Goal: Task Accomplishment & Management: Complete application form

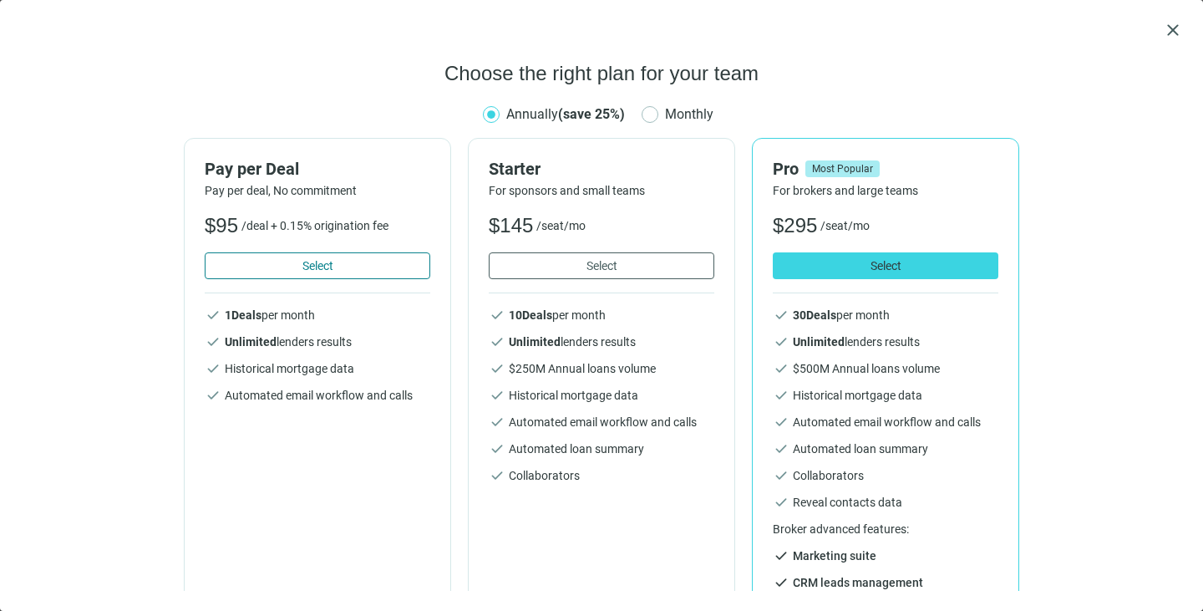
click at [324, 263] on span "Select" at bounding box center [318, 265] width 31 height 13
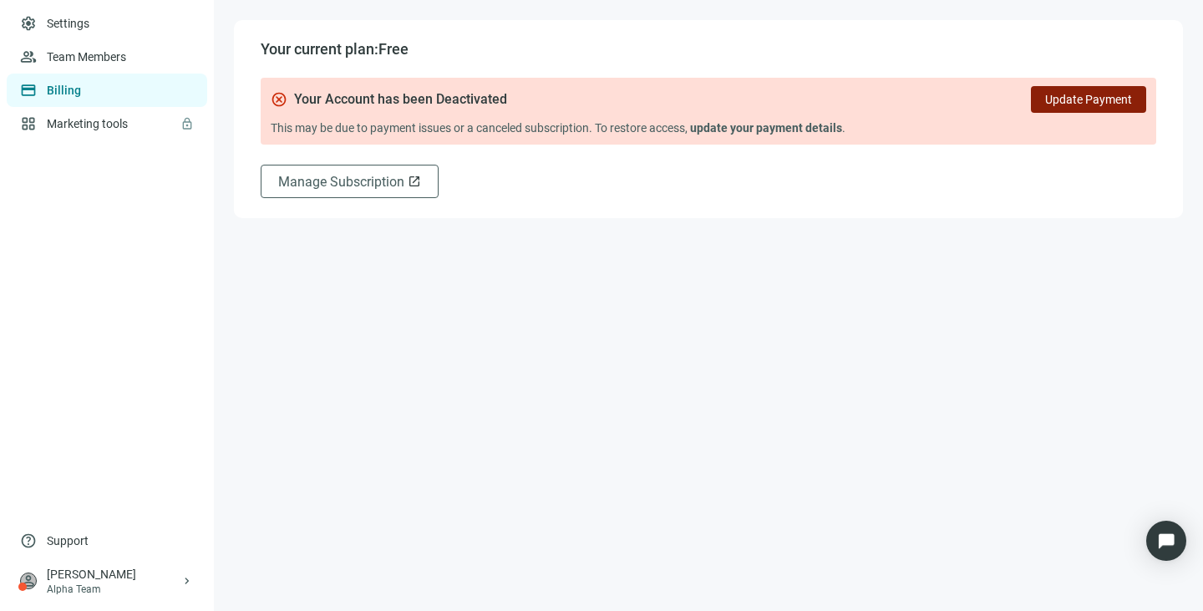
click at [1101, 106] on span "Update Payment" at bounding box center [1088, 99] width 87 height 13
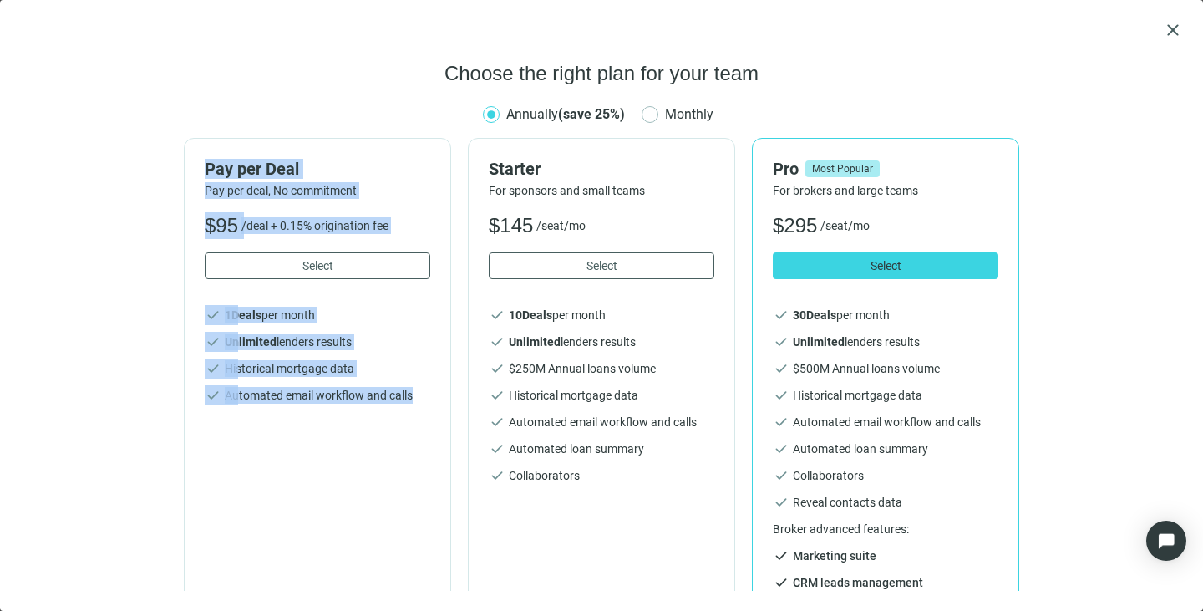
drag, startPoint x: 198, startPoint y: 164, endPoint x: 412, endPoint y: 423, distance: 336.0
click at [412, 423] on div "Pay per Deal Pay per deal, No commitment $ 95 /deal + 0.15% origination fee Sel…" at bounding box center [317, 375] width 267 height 474
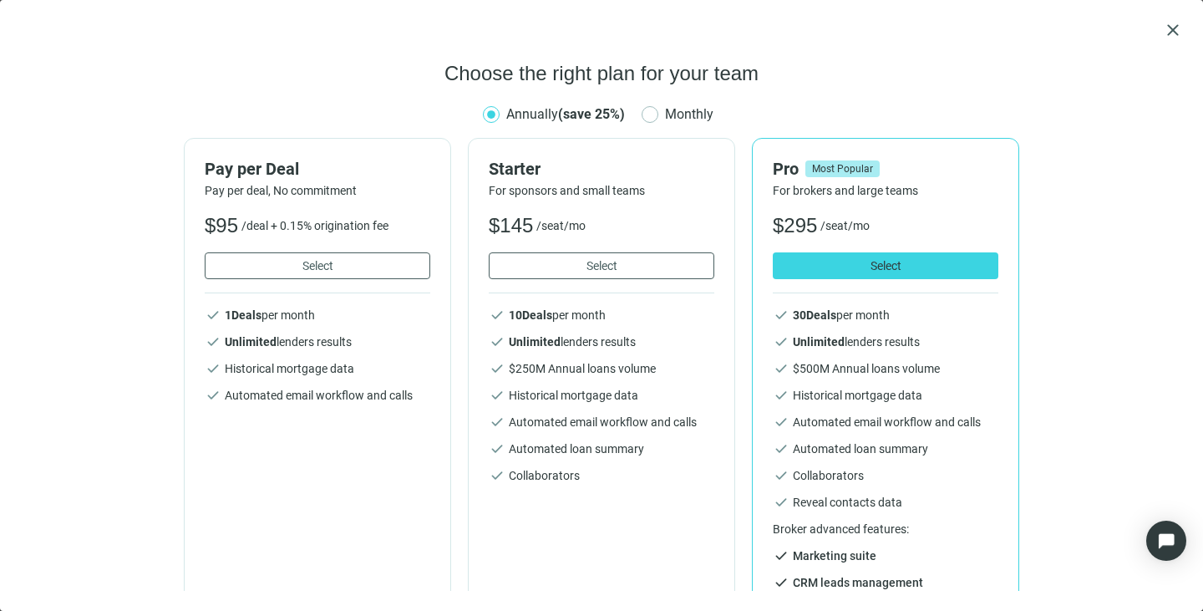
click at [401, 97] on div "Choose the right plan for your team Annually (save 25%) Monthly Pay per Deal Pa…" at bounding box center [601, 325] width 1163 height 531
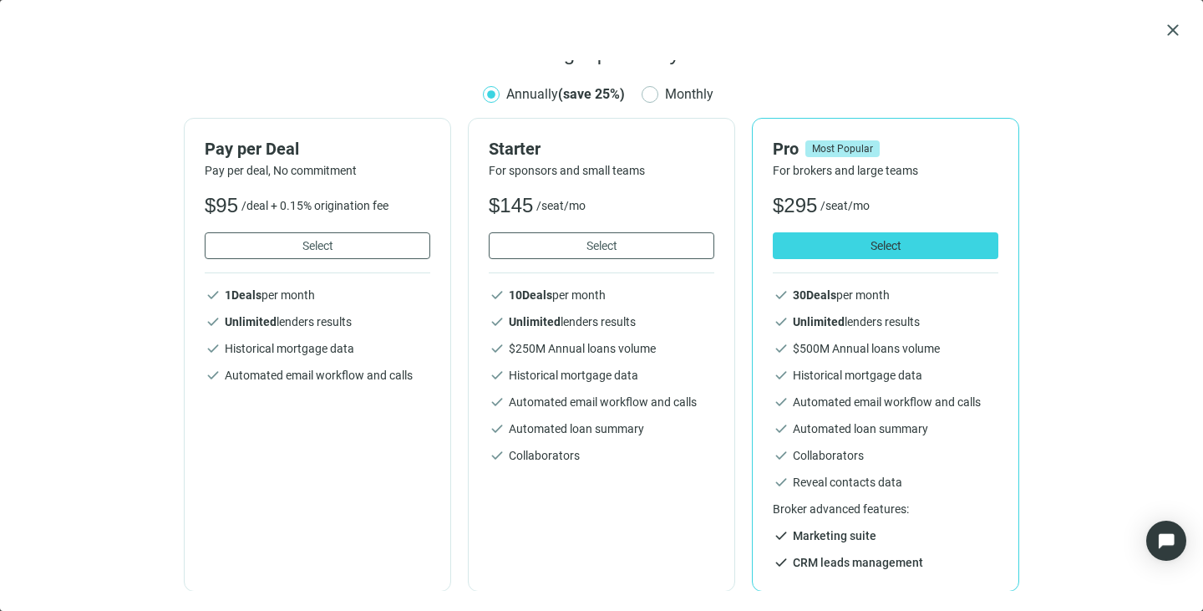
scroll to position [21, 0]
click at [257, 247] on button "Select" at bounding box center [318, 244] width 226 height 27
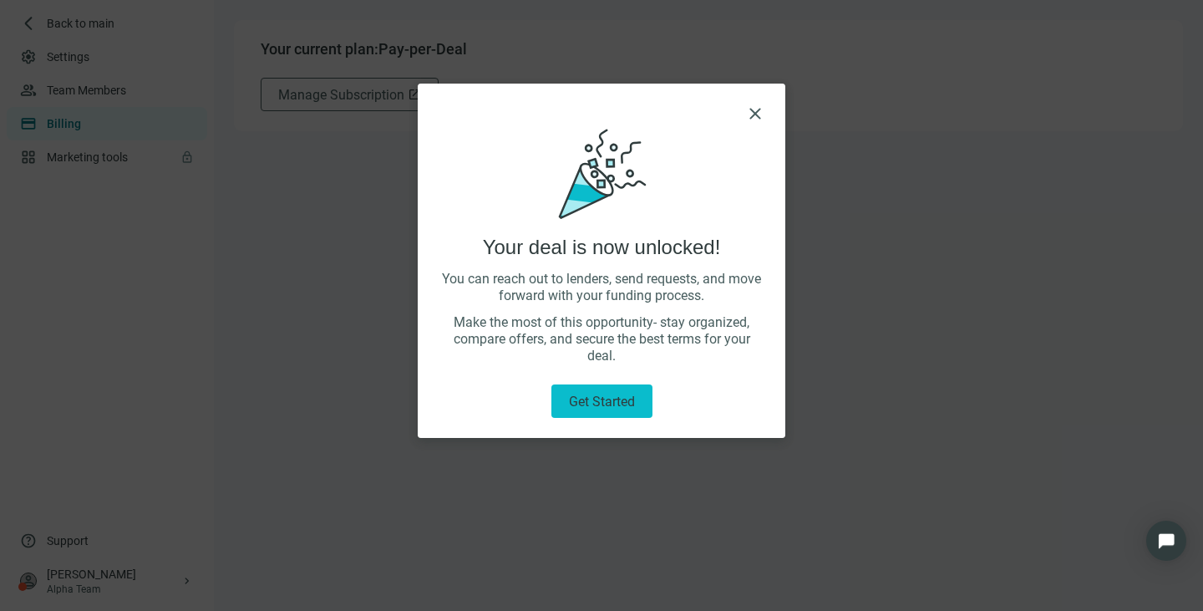
click at [610, 394] on span "Get started" at bounding box center [602, 402] width 66 height 16
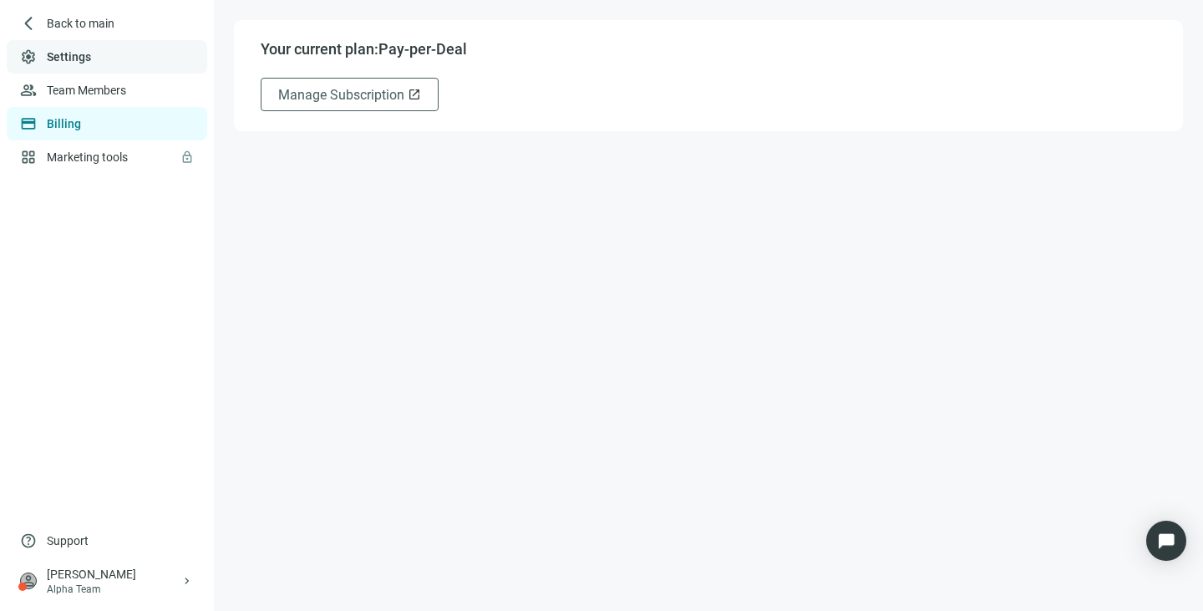
click at [89, 50] on link "Settings" at bounding box center [69, 56] width 44 height 13
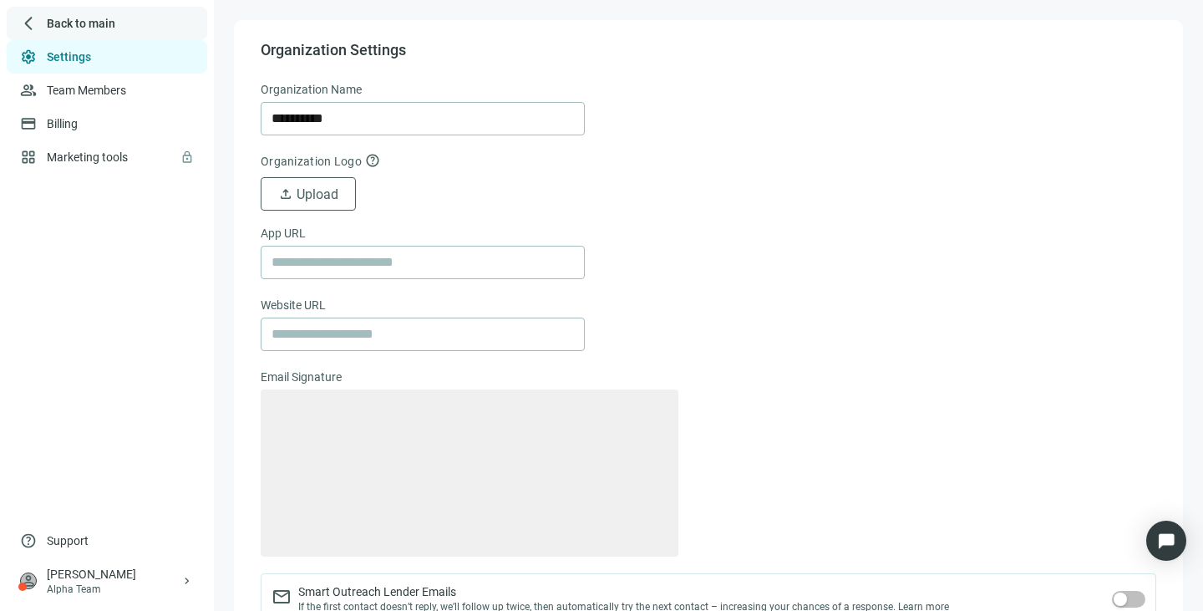
click at [89, 24] on span "Back to main" at bounding box center [81, 23] width 69 height 17
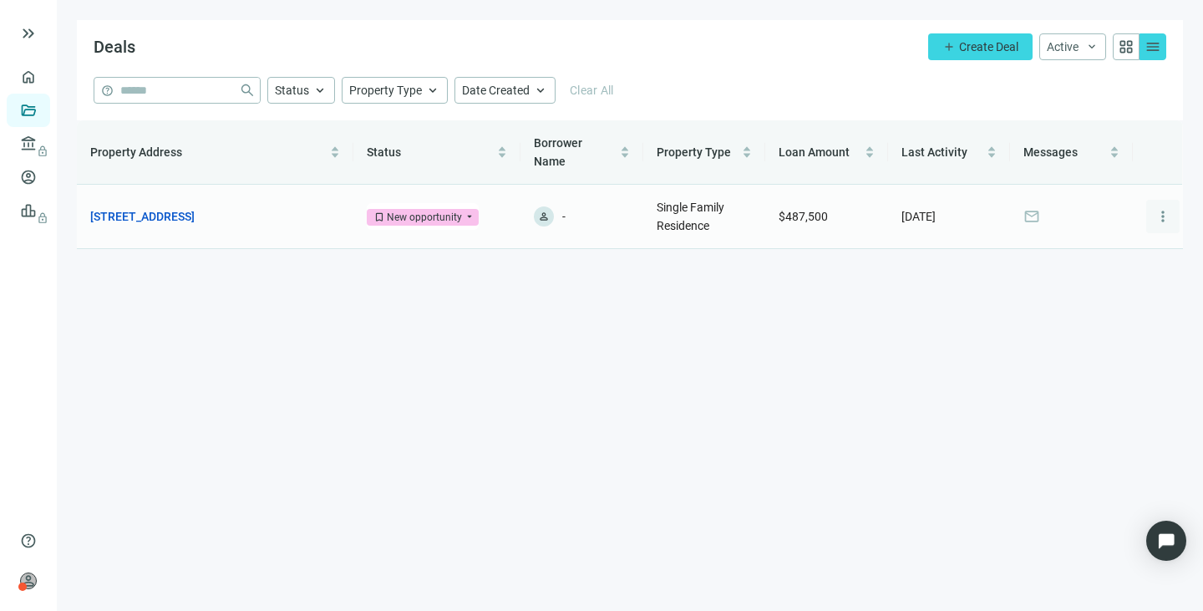
click at [1160, 208] on span "more_vert" at bounding box center [1163, 216] width 17 height 17
click at [1070, 187] on td "mail" at bounding box center [1071, 217] width 123 height 64
click at [177, 207] on link "14190 Brushwood, Willis, TX 77318" at bounding box center [142, 216] width 104 height 18
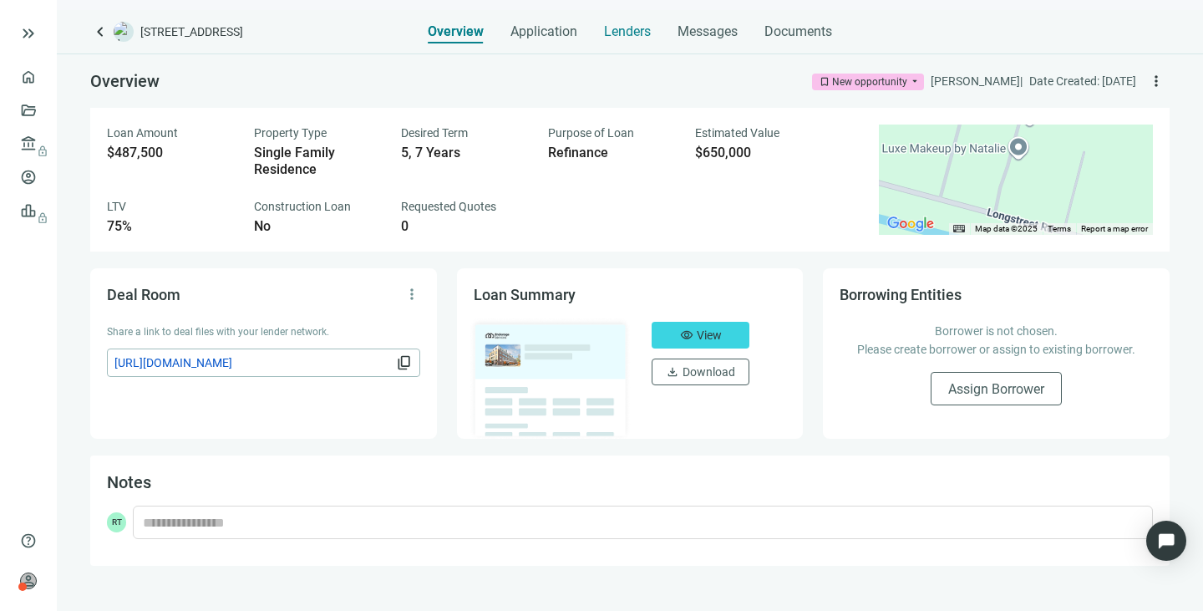
click at [641, 24] on span "Lenders" at bounding box center [627, 31] width 47 height 17
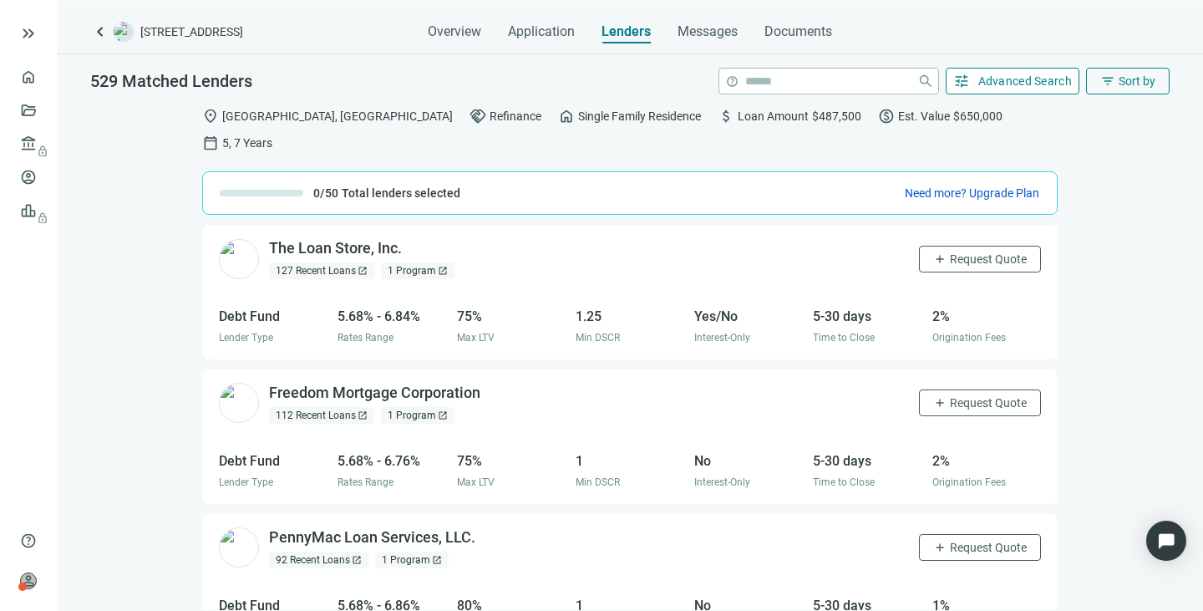
click at [1014, 84] on span "Advanced Search" at bounding box center [1026, 80] width 94 height 13
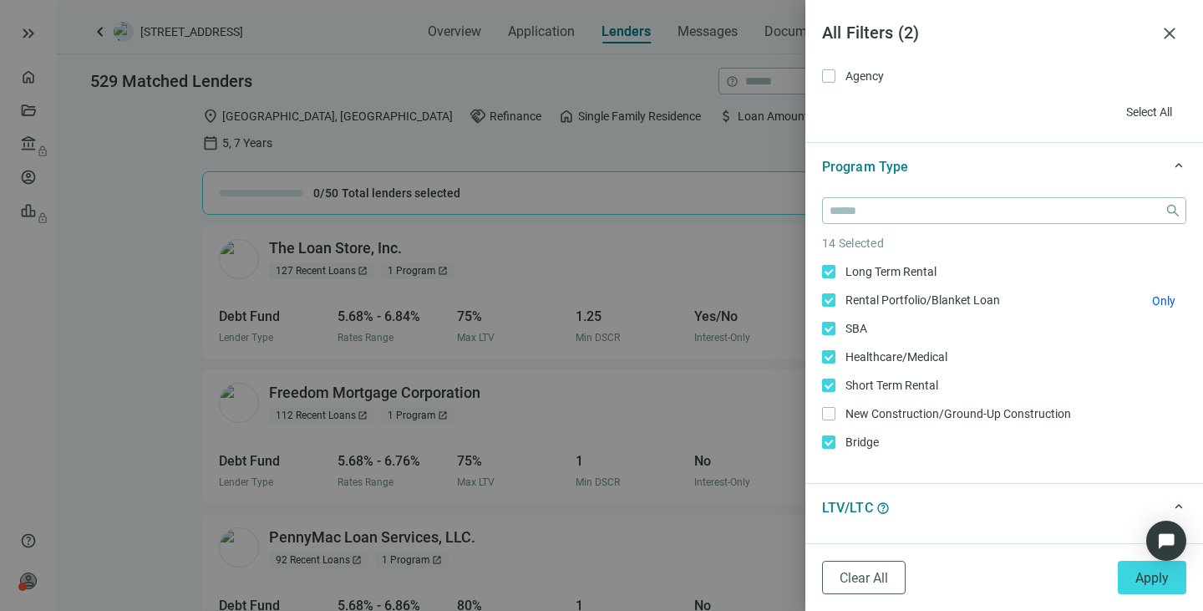
scroll to position [167, 0]
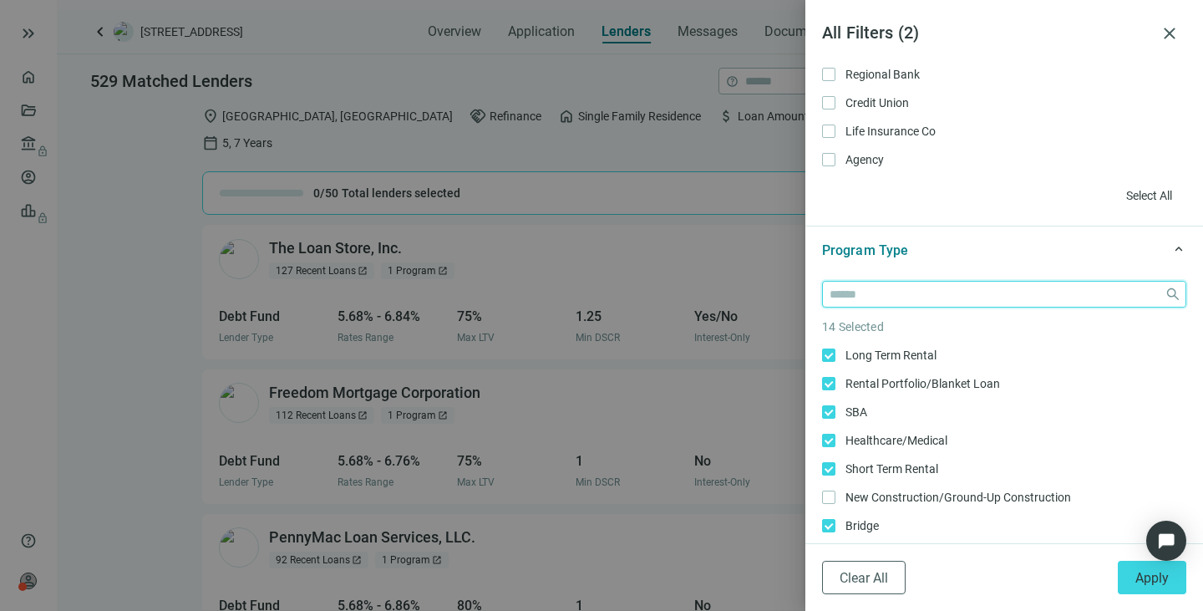
click at [962, 292] on input "search" at bounding box center [994, 294] width 328 height 25
click at [1014, 175] on div "0 Selected Community Bank Only Debt Fund Only National Bank Only Regional Bank …" at bounding box center [1004, 80] width 364 height 257
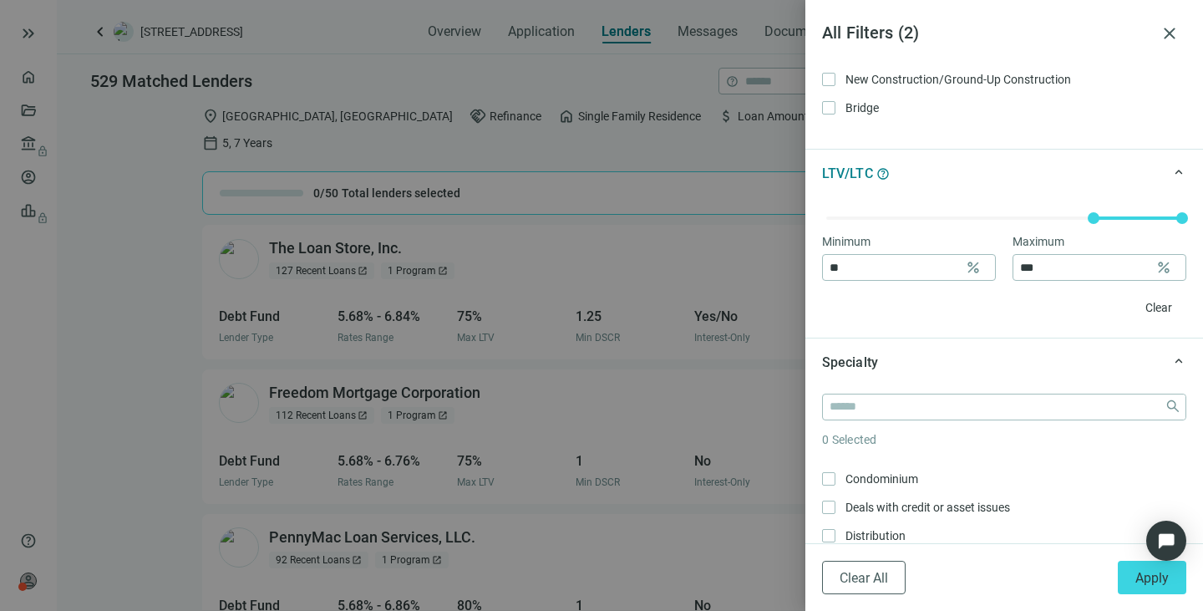
scroll to position [0, 0]
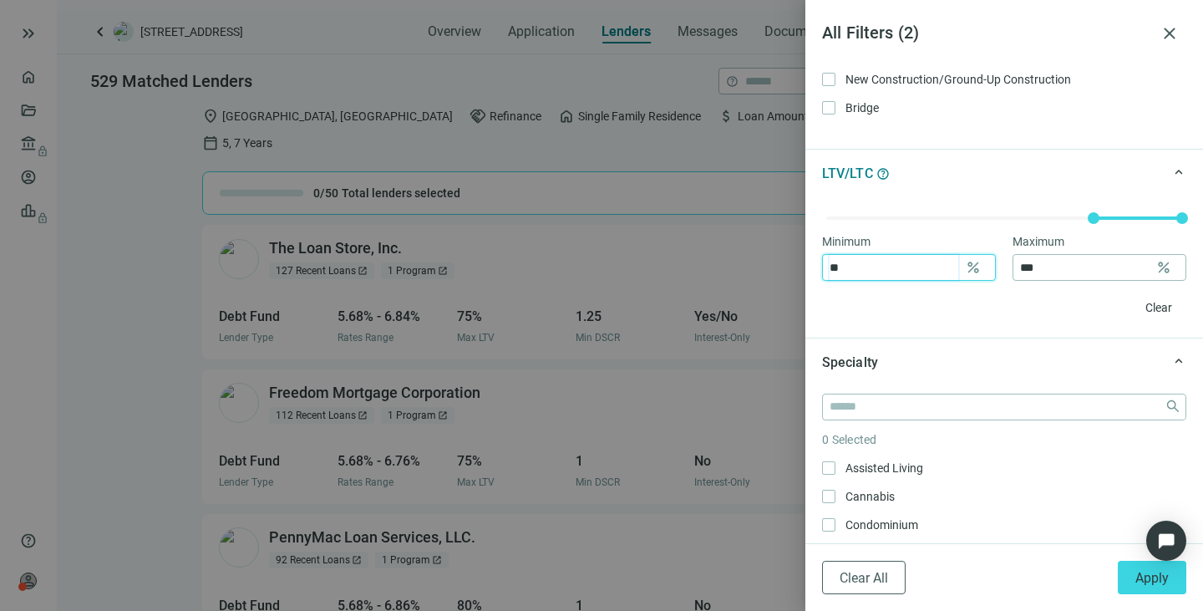
click at [914, 264] on input "**" at bounding box center [894, 267] width 129 height 25
drag, startPoint x: 884, startPoint y: 272, endPoint x: 810, endPoint y: 270, distance: 74.4
click at [810, 270] on div "Minimum ** percent Maximum *** percent Clear" at bounding box center [1005, 267] width 398 height 140
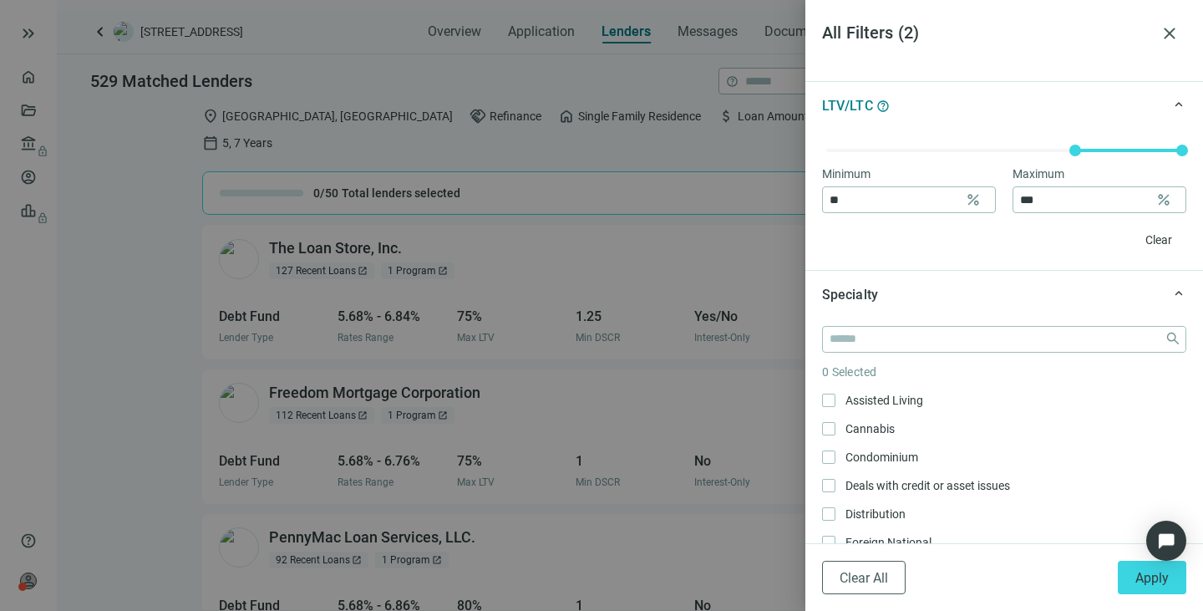
scroll to position [648, 0]
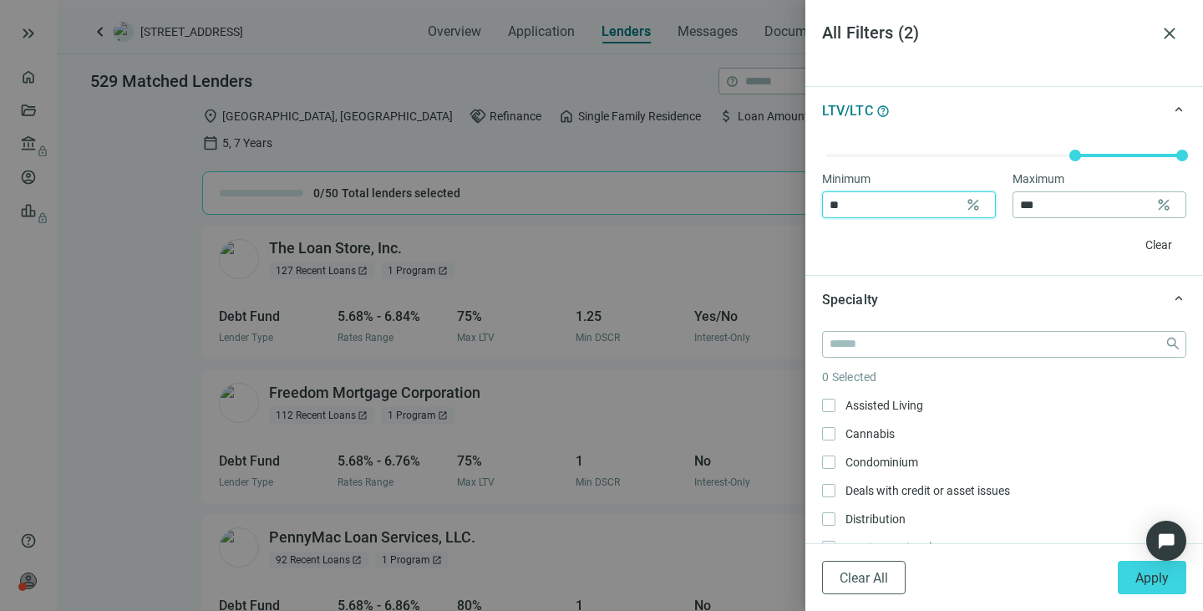
drag, startPoint x: 871, startPoint y: 201, endPoint x: 735, endPoint y: 218, distance: 137.2
click at [735, 218] on div "All Filters ( 2 ) close keyboard_arrow_up Lender Type 0 Selected Community Bank…" at bounding box center [601, 305] width 1203 height 611
type input "**"
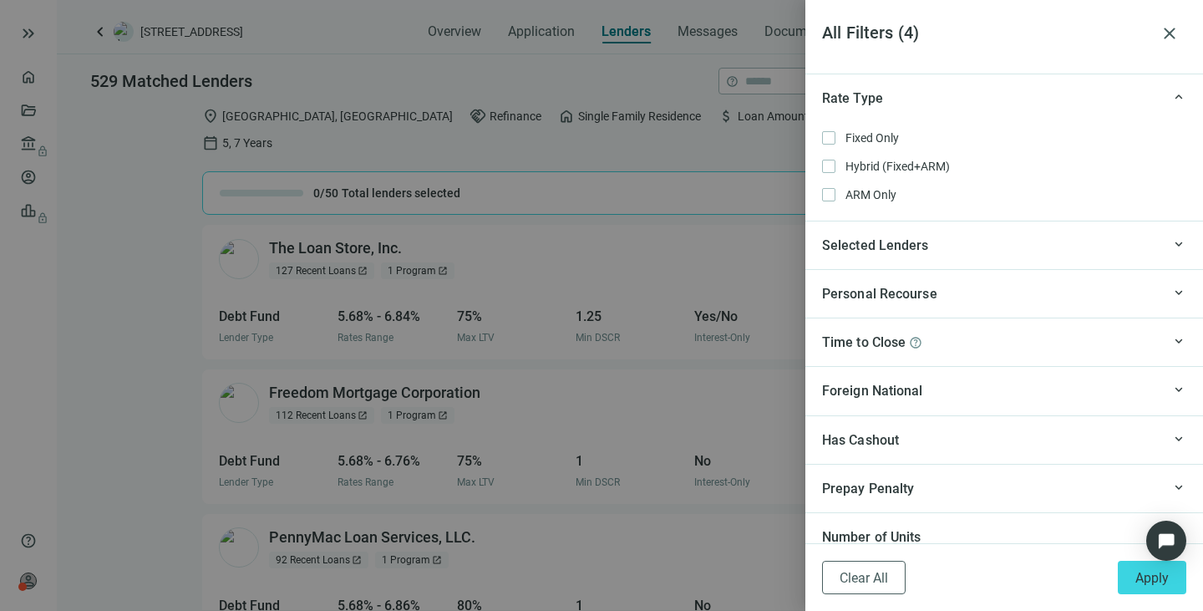
scroll to position [1471, 0]
click at [932, 341] on div "Time to Close help" at bounding box center [991, 341] width 339 height 21
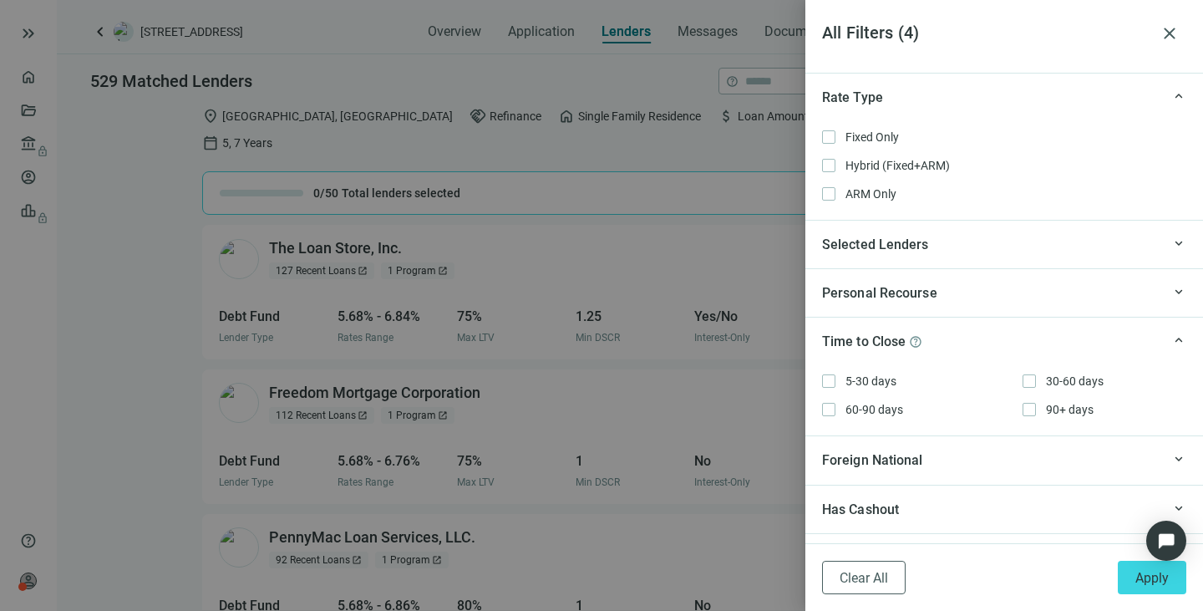
click at [932, 341] on div "Time to Close help" at bounding box center [991, 341] width 339 height 21
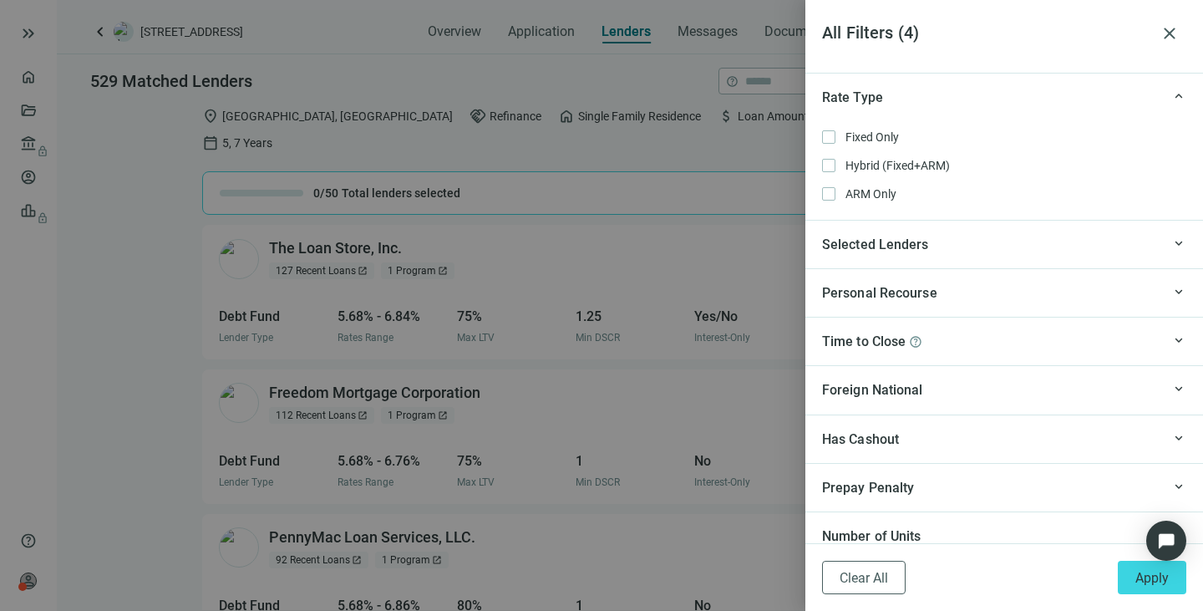
click at [932, 341] on div "Time to Close help" at bounding box center [991, 341] width 339 height 21
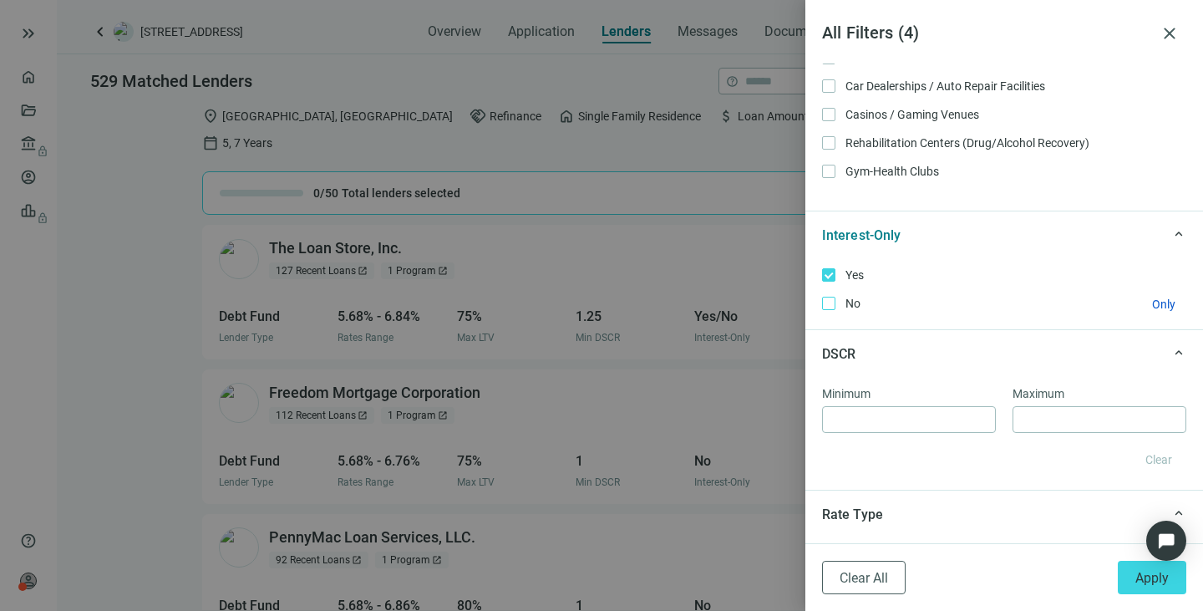
scroll to position [1053, 0]
click at [1152, 583] on span "Apply" at bounding box center [1152, 578] width 33 height 16
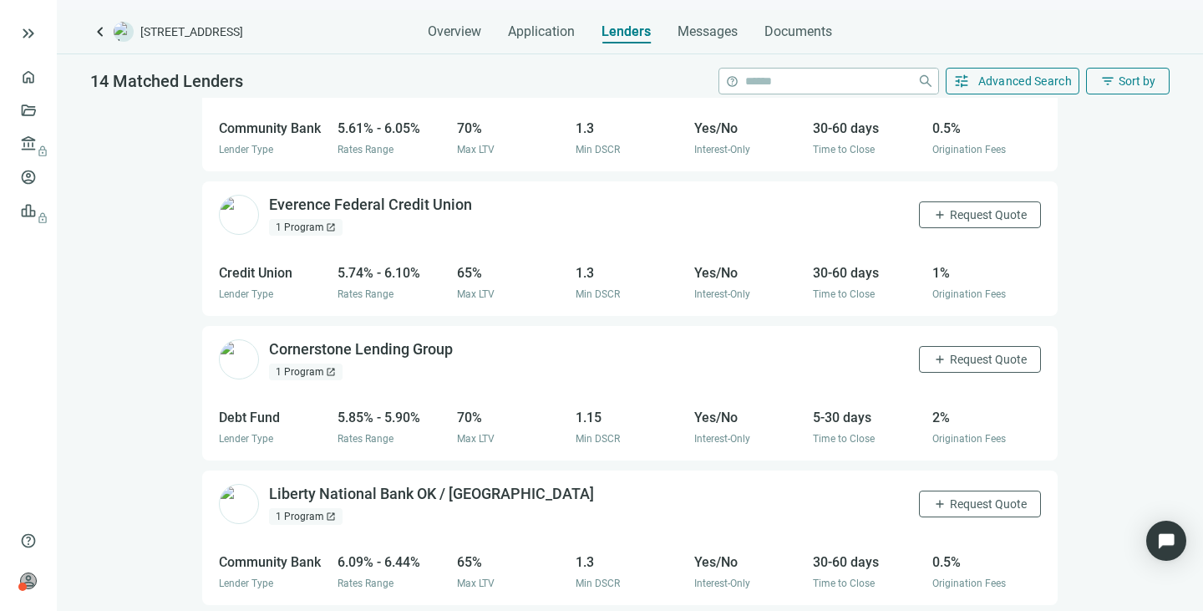
scroll to position [0, 0]
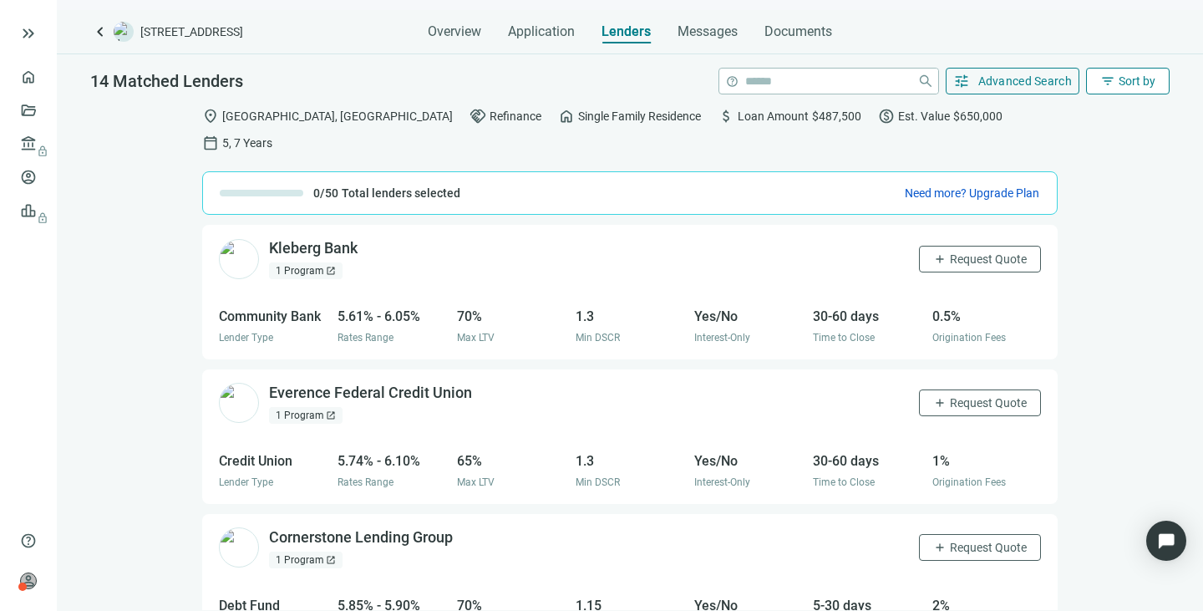
click at [1123, 74] on button "filter_list Sort by" at bounding box center [1128, 81] width 84 height 27
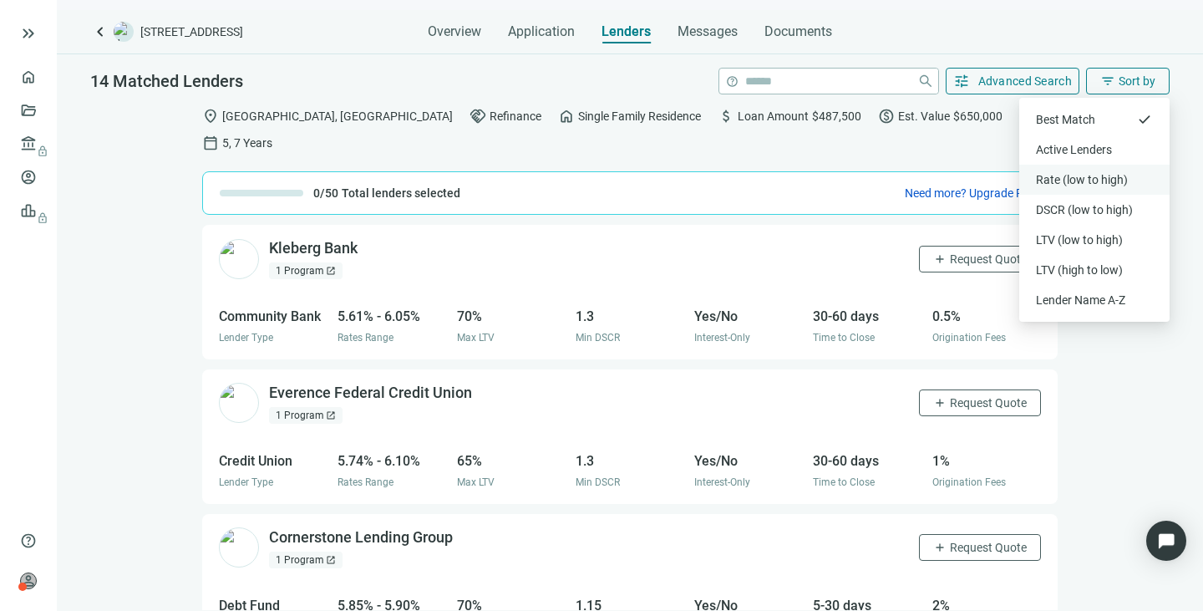
click at [1085, 177] on div "Rate (low to high)" at bounding box center [1094, 179] width 117 height 17
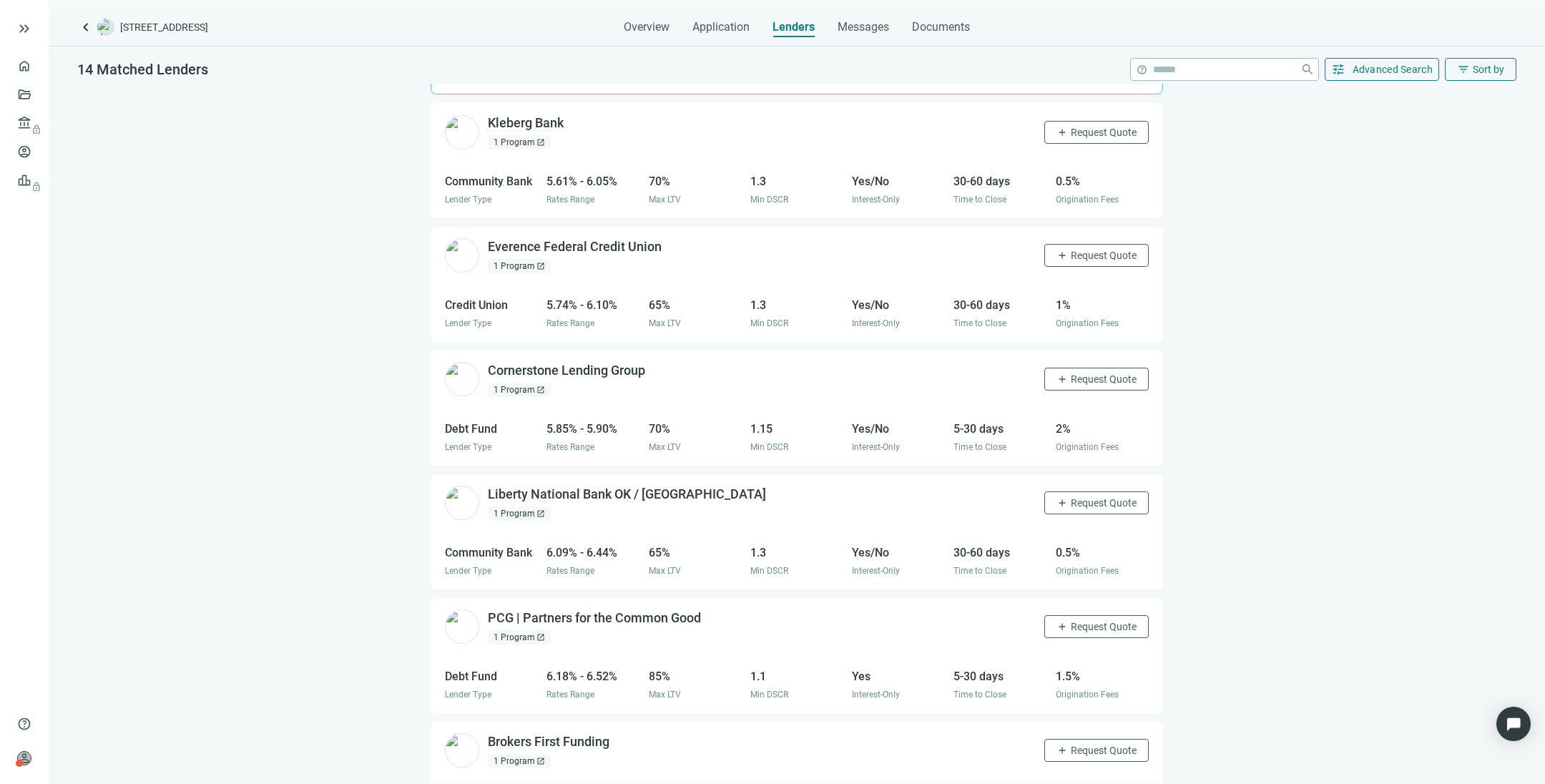
scroll to position [92, 0]
click at [1029, 181] on div "location_on Willis, TX handshake Refinance home Single Family Residence attach_…" at bounding box center [797, 433] width 1496 height 699
click at [1029, 64] on span "Sort by" at bounding box center [1489, 68] width 32 height 11
click at [1029, 228] on div "LTV (high to low)" at bounding box center [1452, 231] width 100 height 15
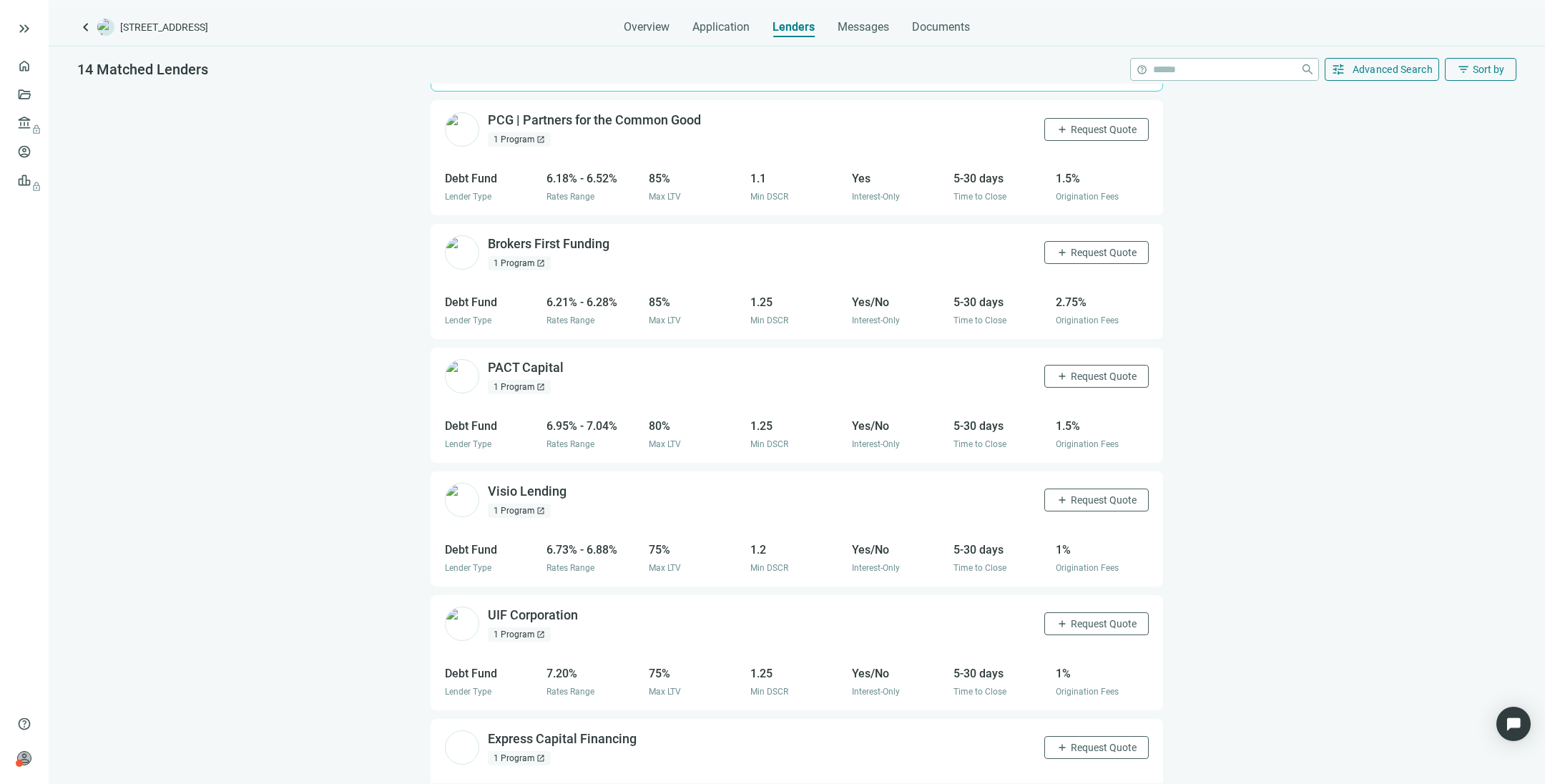
scroll to position [0, 0]
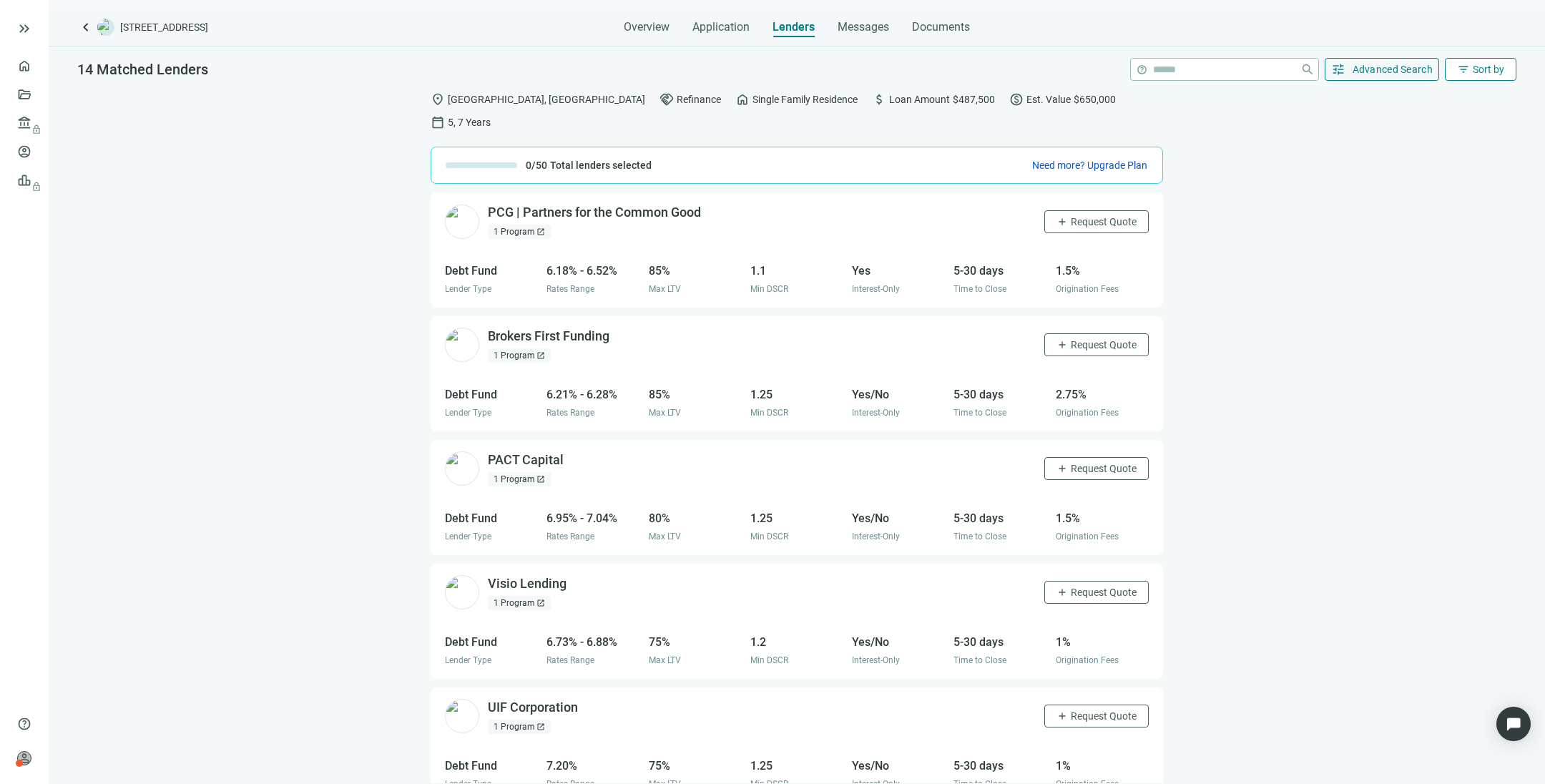
click at [1029, 68] on span "Sort by" at bounding box center [1489, 68] width 32 height 11
click at [1029, 126] on div "Active Lenders" at bounding box center [1452, 128] width 100 height 15
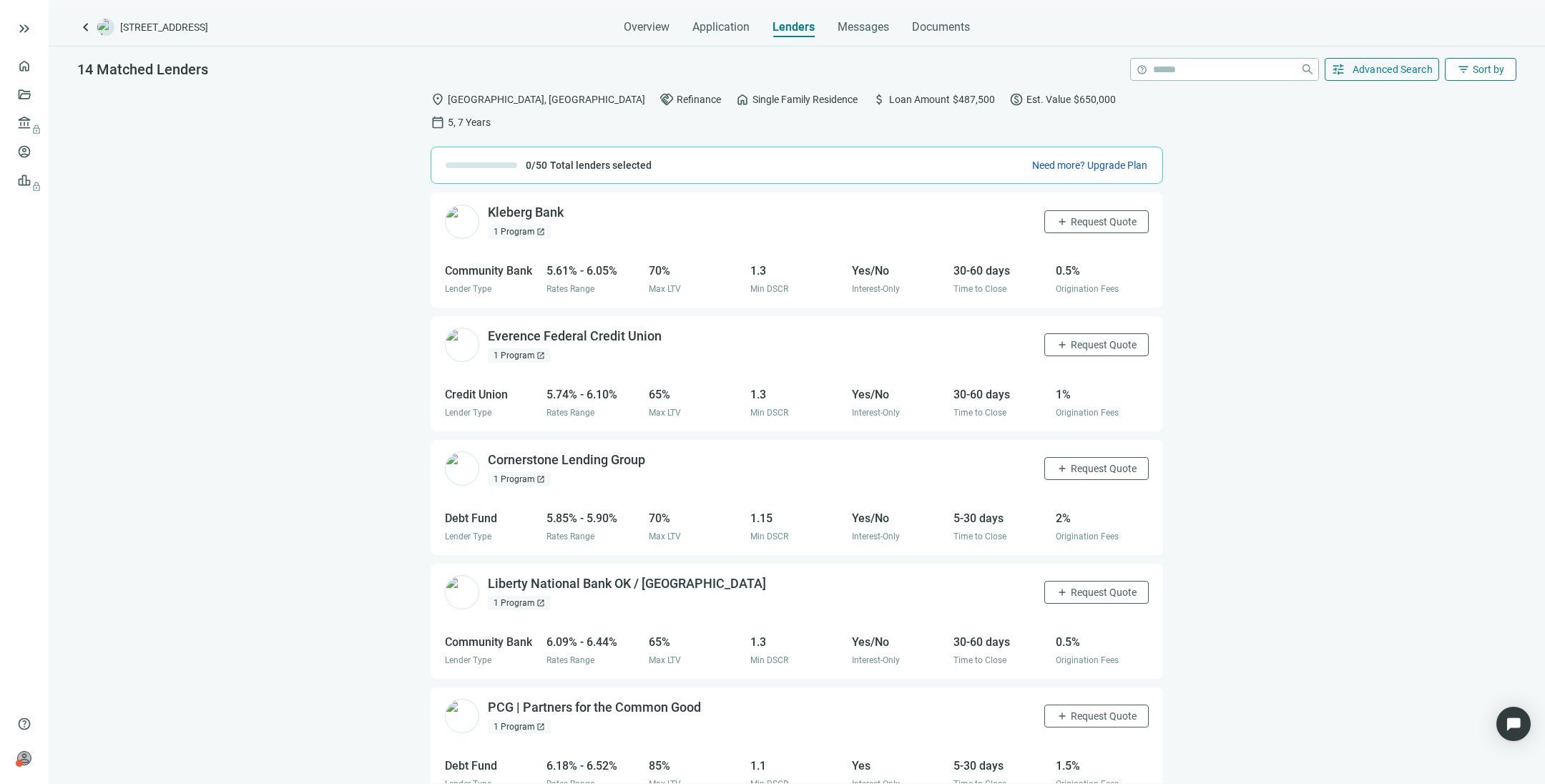
click at [1029, 71] on span "Sort by" at bounding box center [1489, 68] width 32 height 11
click at [1029, 98] on div "Best Match" at bounding box center [1452, 102] width 100 height 15
click at [1029, 67] on span "Sort by" at bounding box center [1489, 68] width 32 height 11
click at [1029, 178] on div "DSCR (low to high)" at bounding box center [1452, 179] width 100 height 15
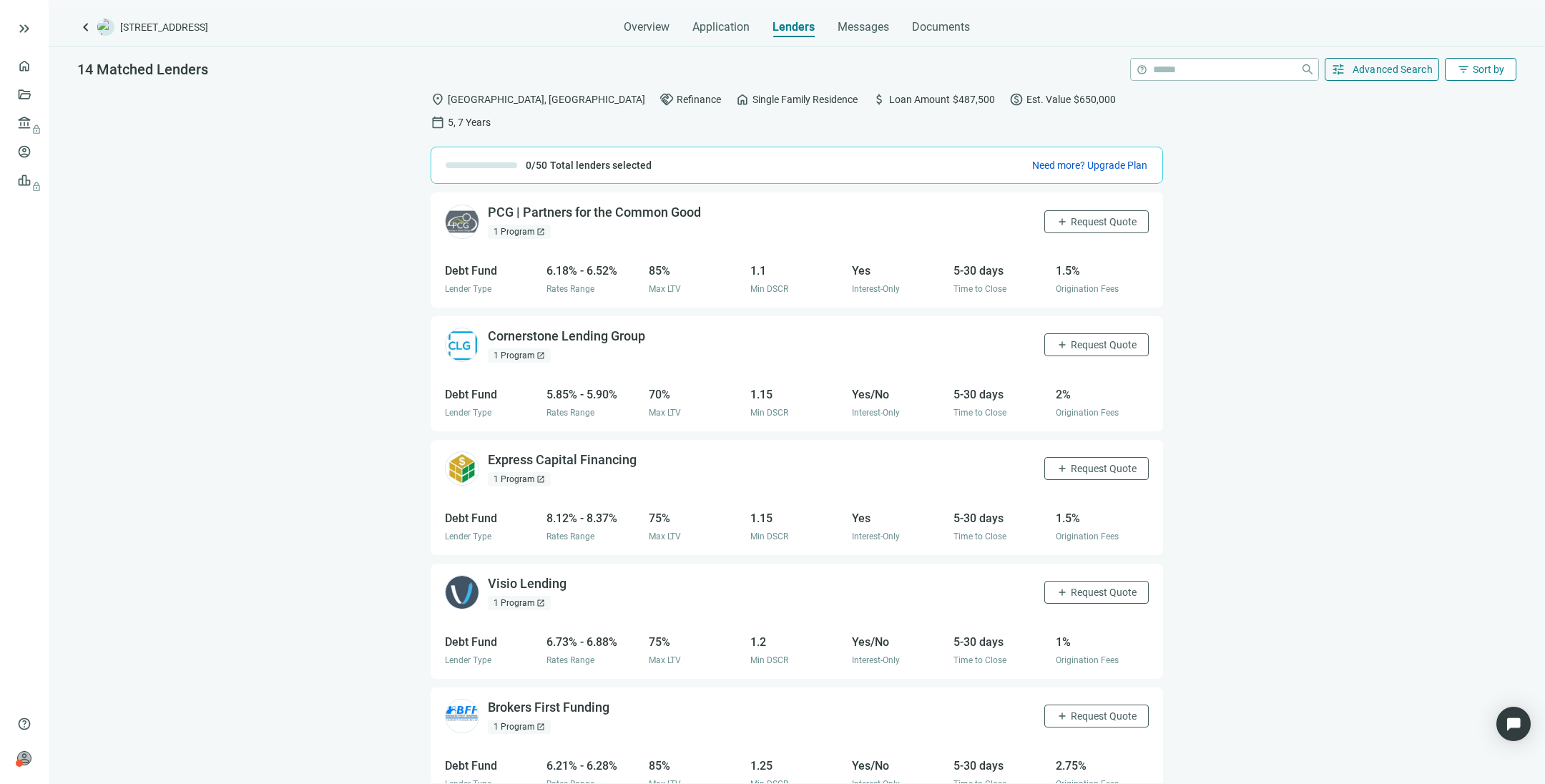
click at [1029, 71] on span "Sort by" at bounding box center [1489, 68] width 32 height 11
click at [1029, 153] on div "Rate (low to high)" at bounding box center [1451, 153] width 100 height 15
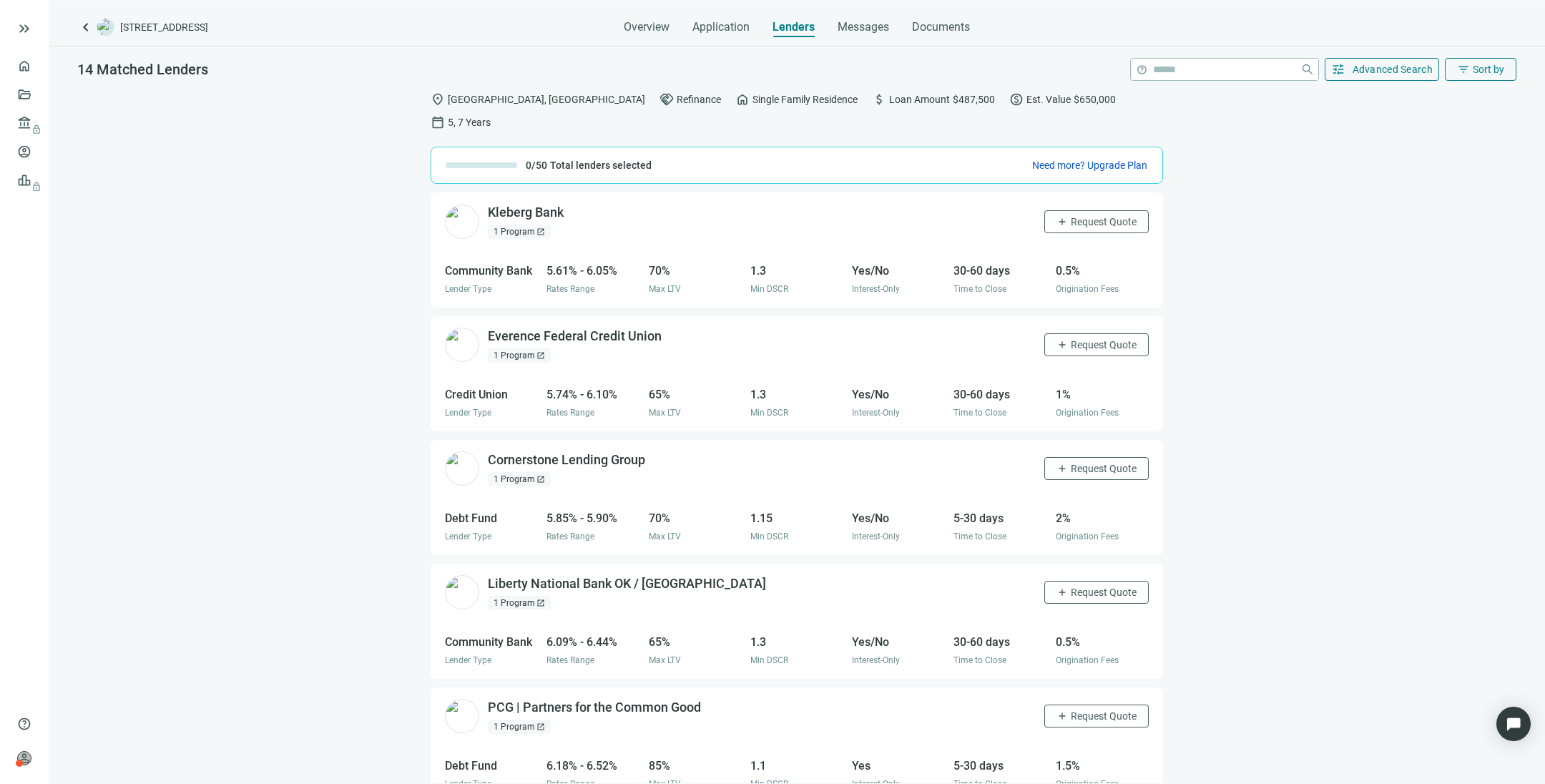
click at [537, 228] on span "open_in_new" at bounding box center [541, 232] width 9 height 9
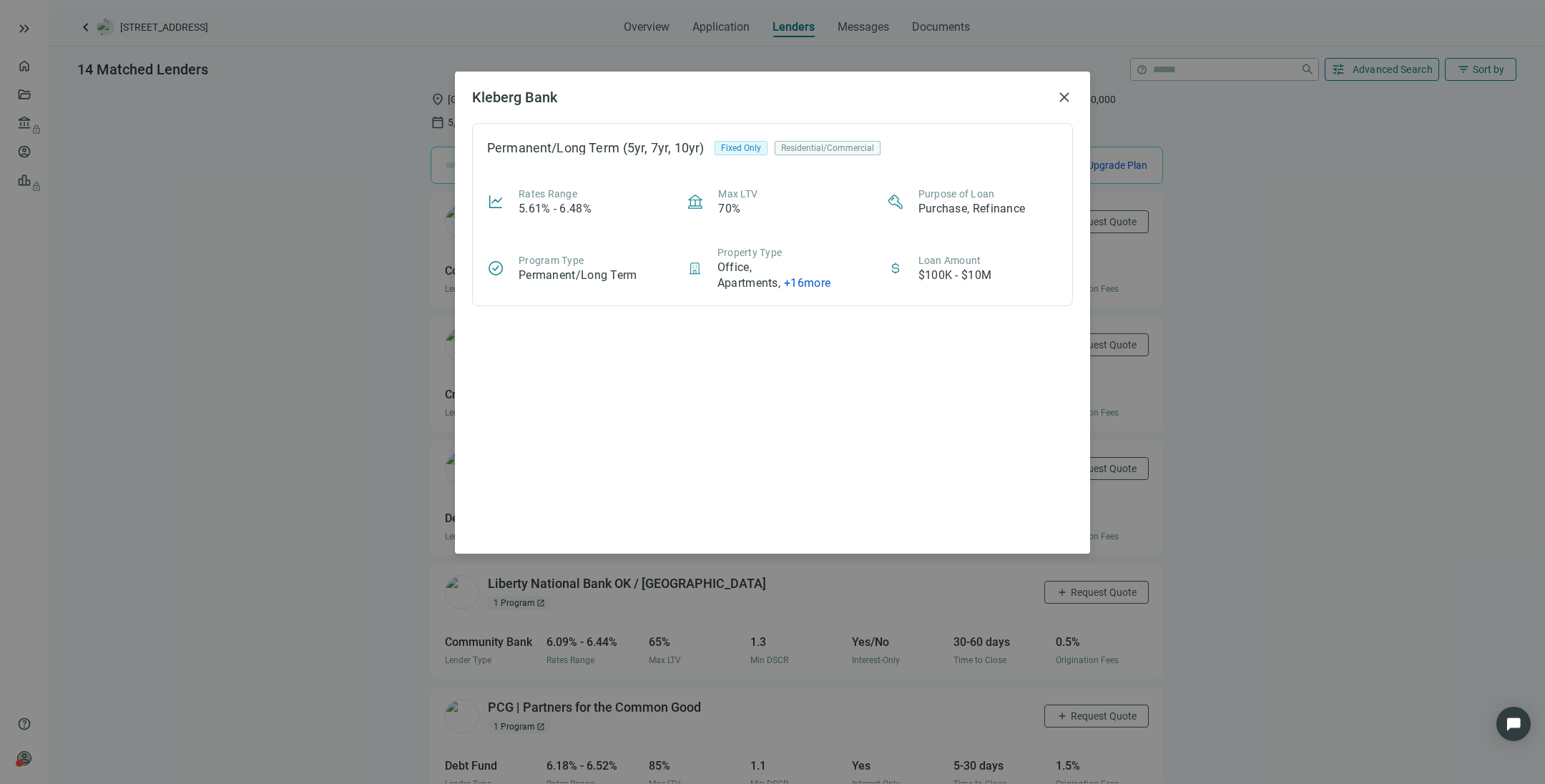
click at [813, 278] on span "+ 16 more" at bounding box center [807, 283] width 46 height 14
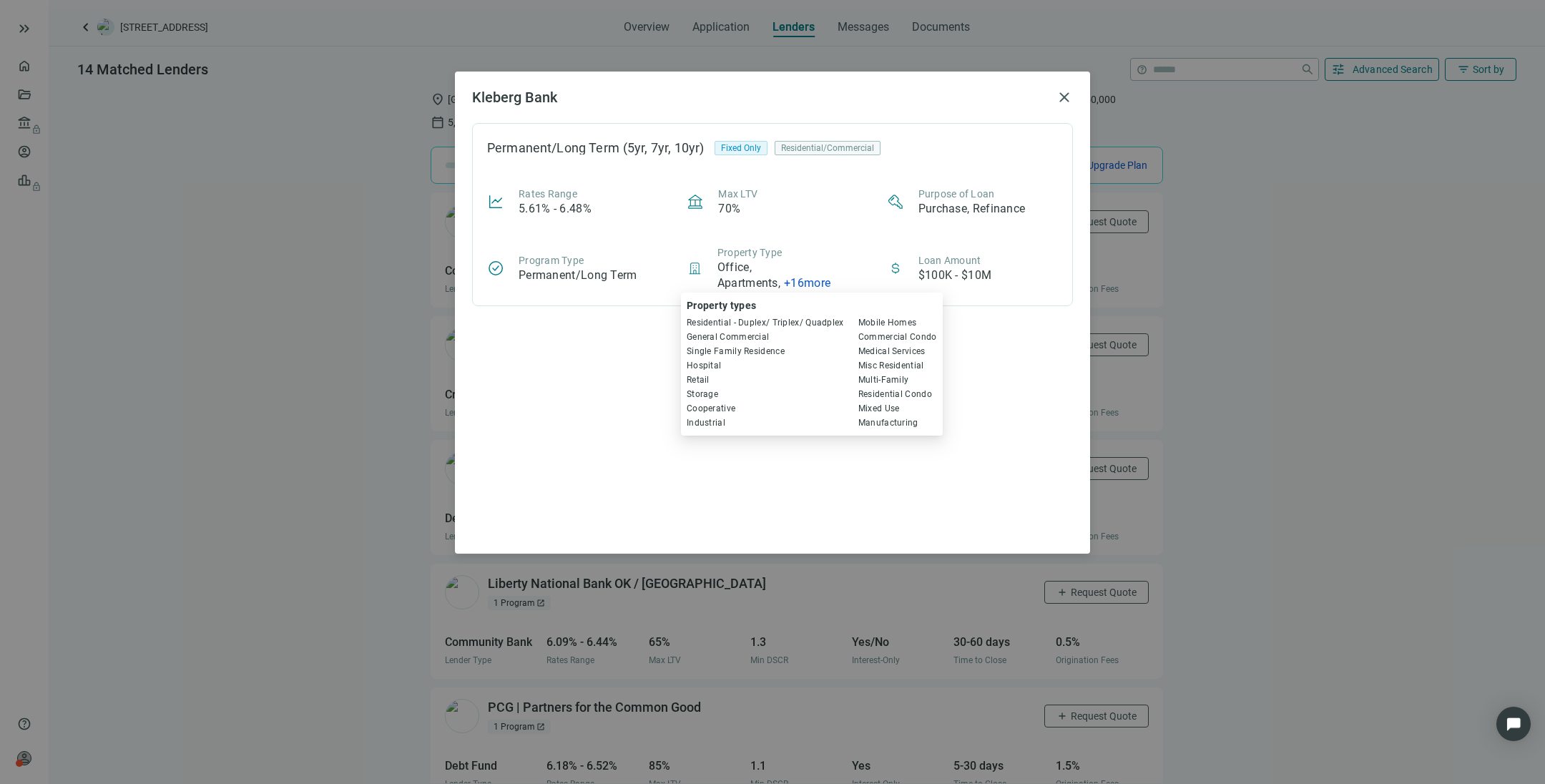
click at [1029, 250] on div "Loan Amount $100K - $10M" at bounding box center [972, 268] width 171 height 45
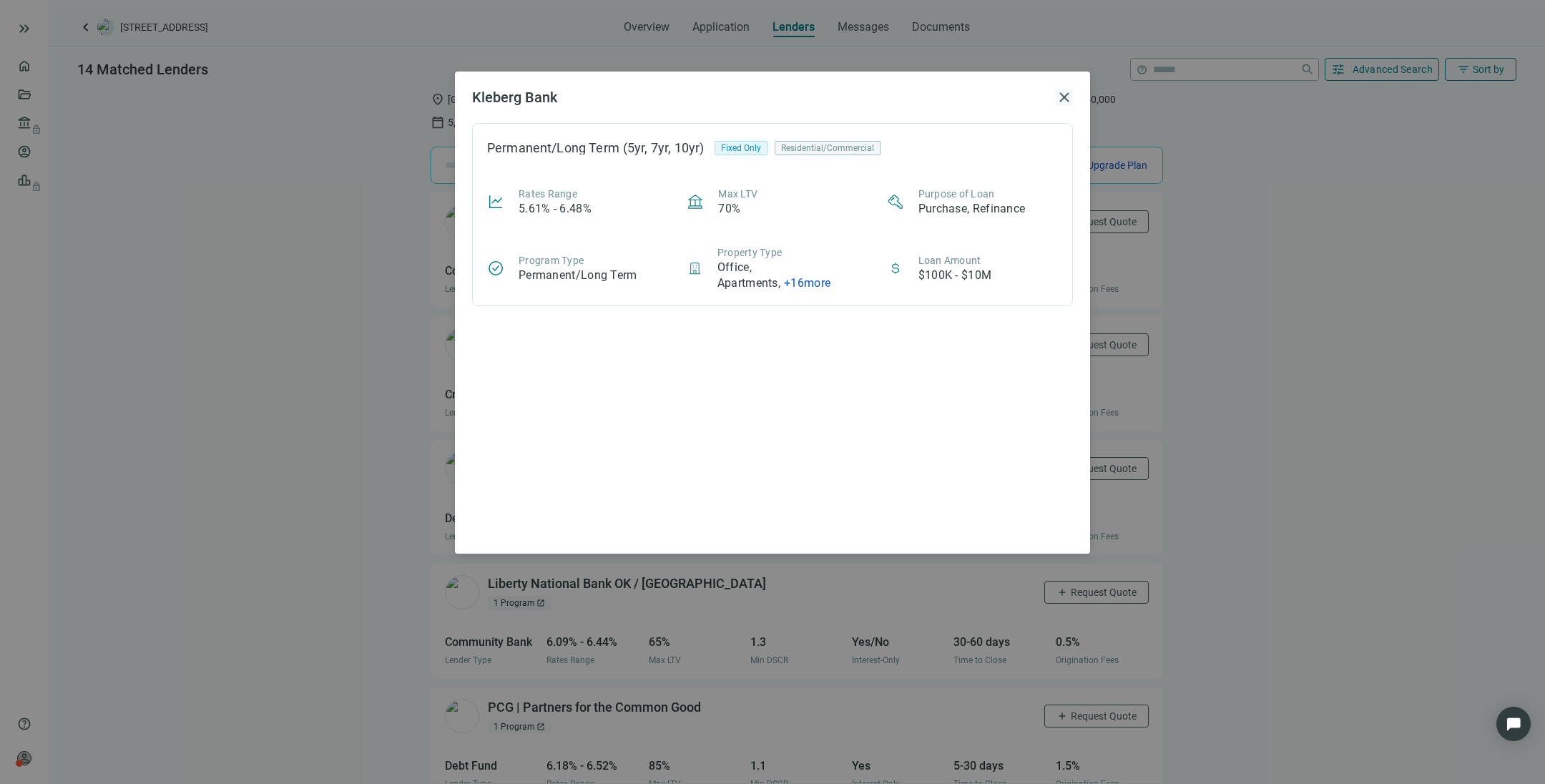
click at [1029, 95] on span "close" at bounding box center [1064, 98] width 17 height 17
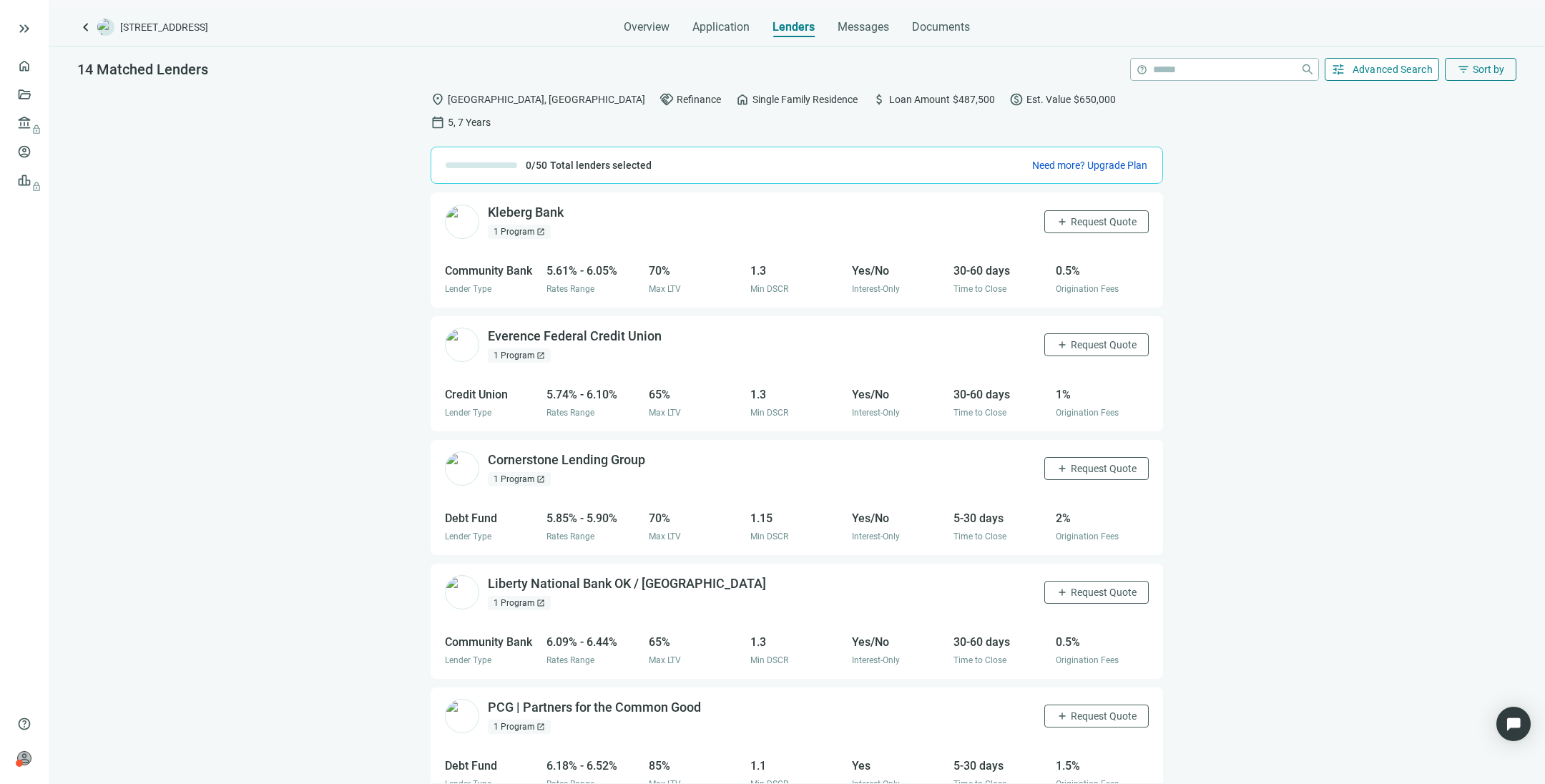
click at [1029, 63] on span "Advanced Search" at bounding box center [1393, 68] width 80 height 11
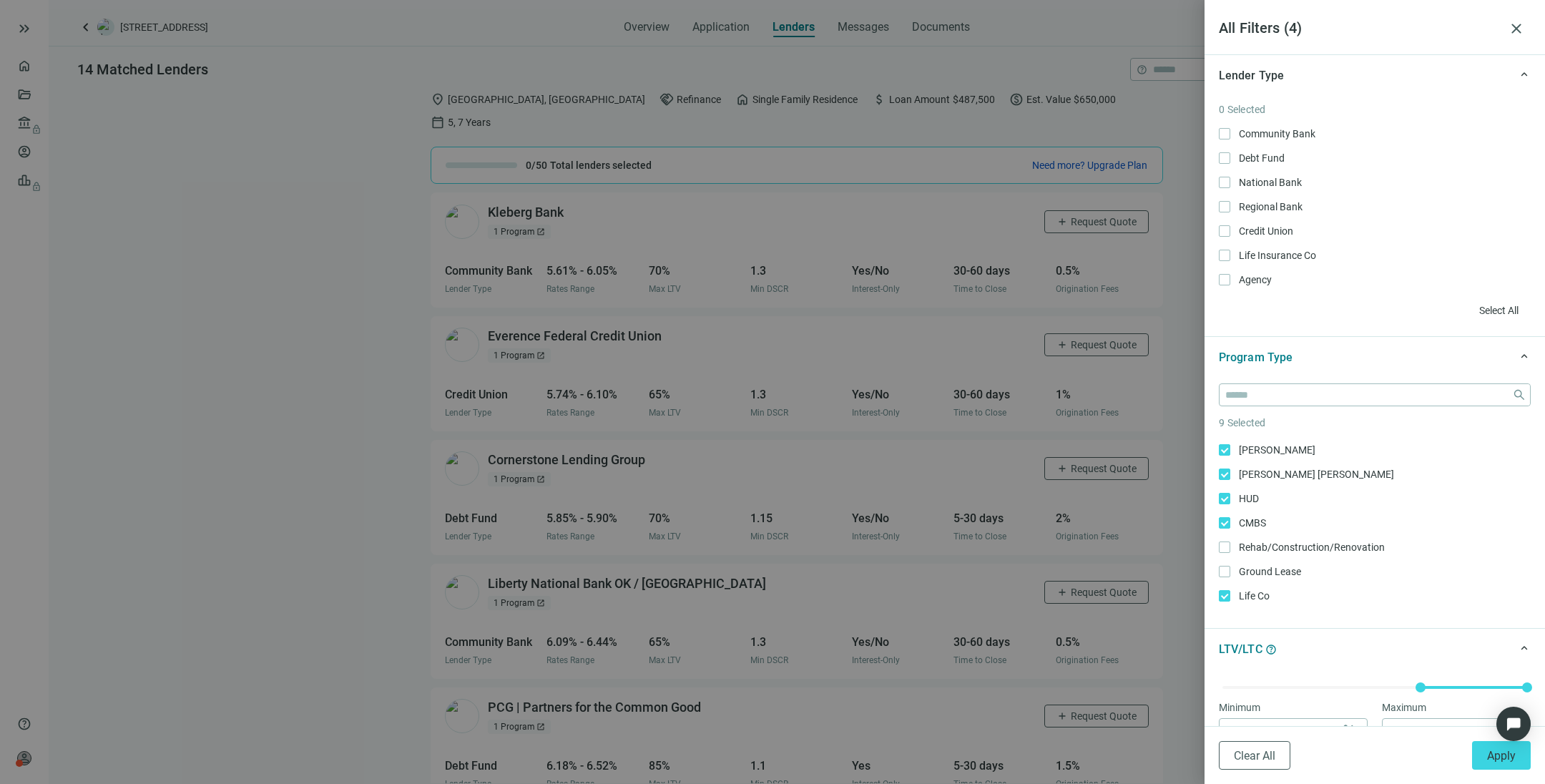
scroll to position [241, 0]
click at [1029, 442] on label "Freddie Mac Only" at bounding box center [1375, 449] width 312 height 15
click at [1029, 476] on label "Mezz Only" at bounding box center [1375, 484] width 312 height 15
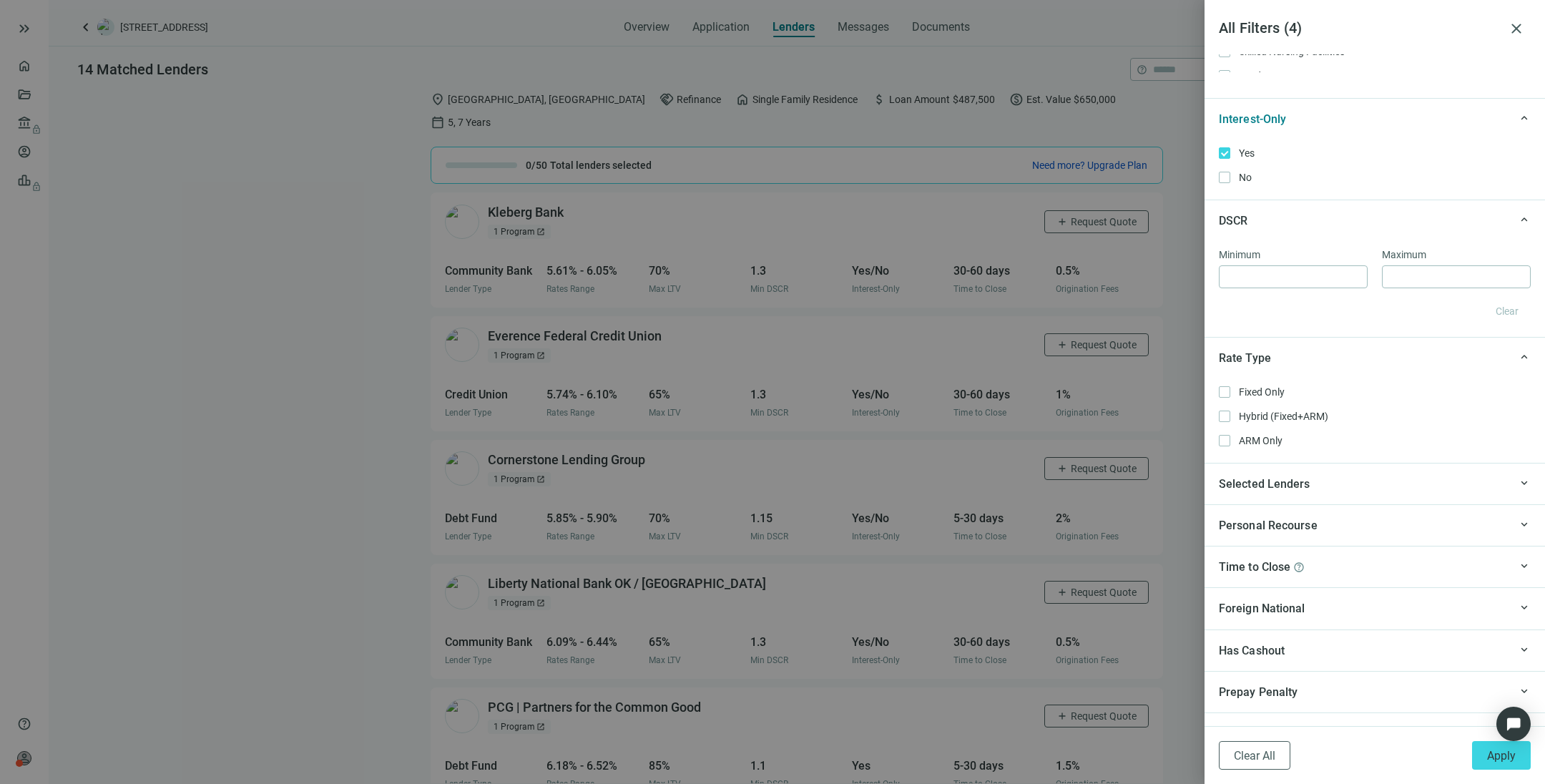
scroll to position [1008, 0]
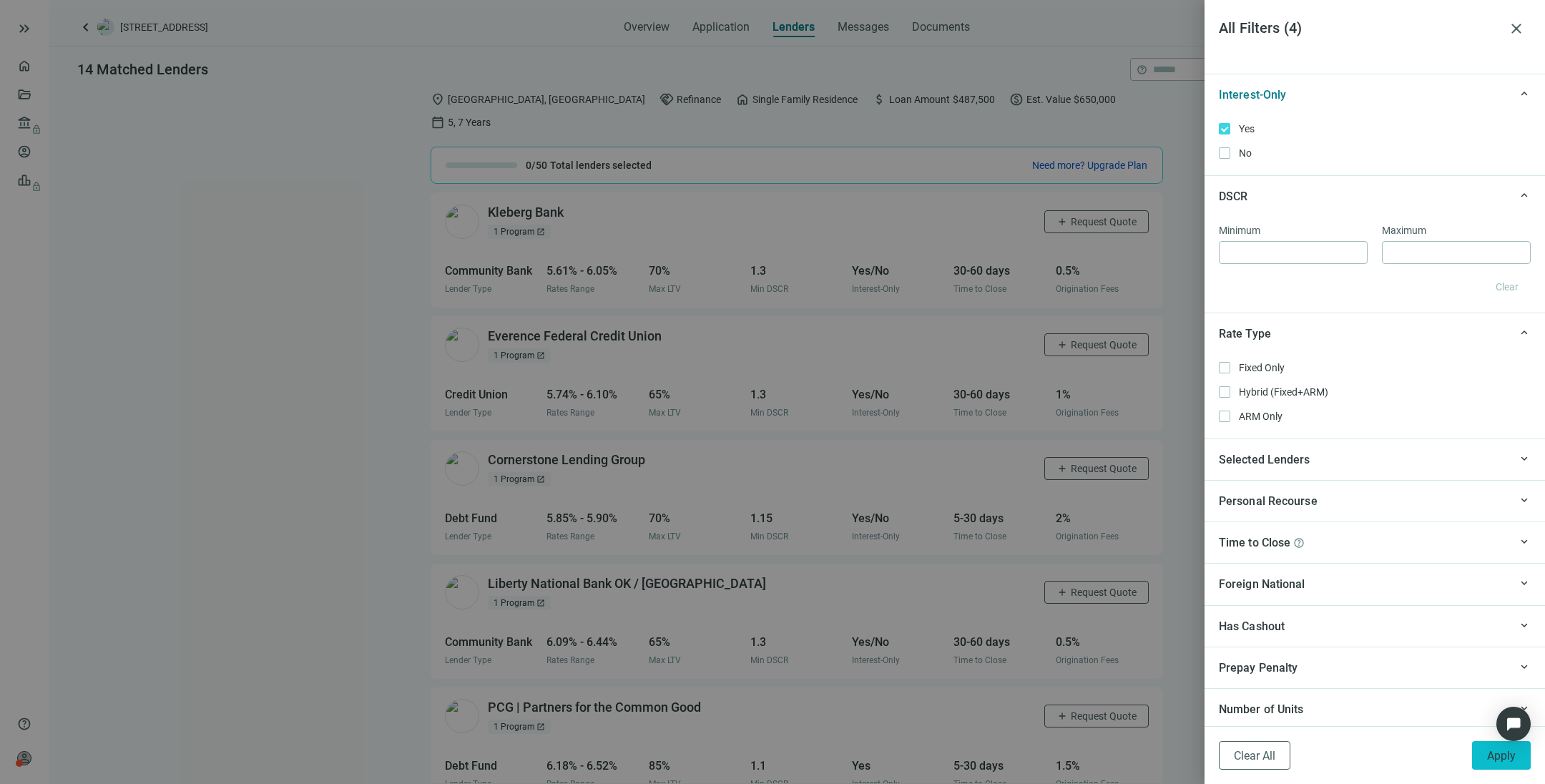
click at [1029, 522] on button "Apply" at bounding box center [1501, 755] width 59 height 28
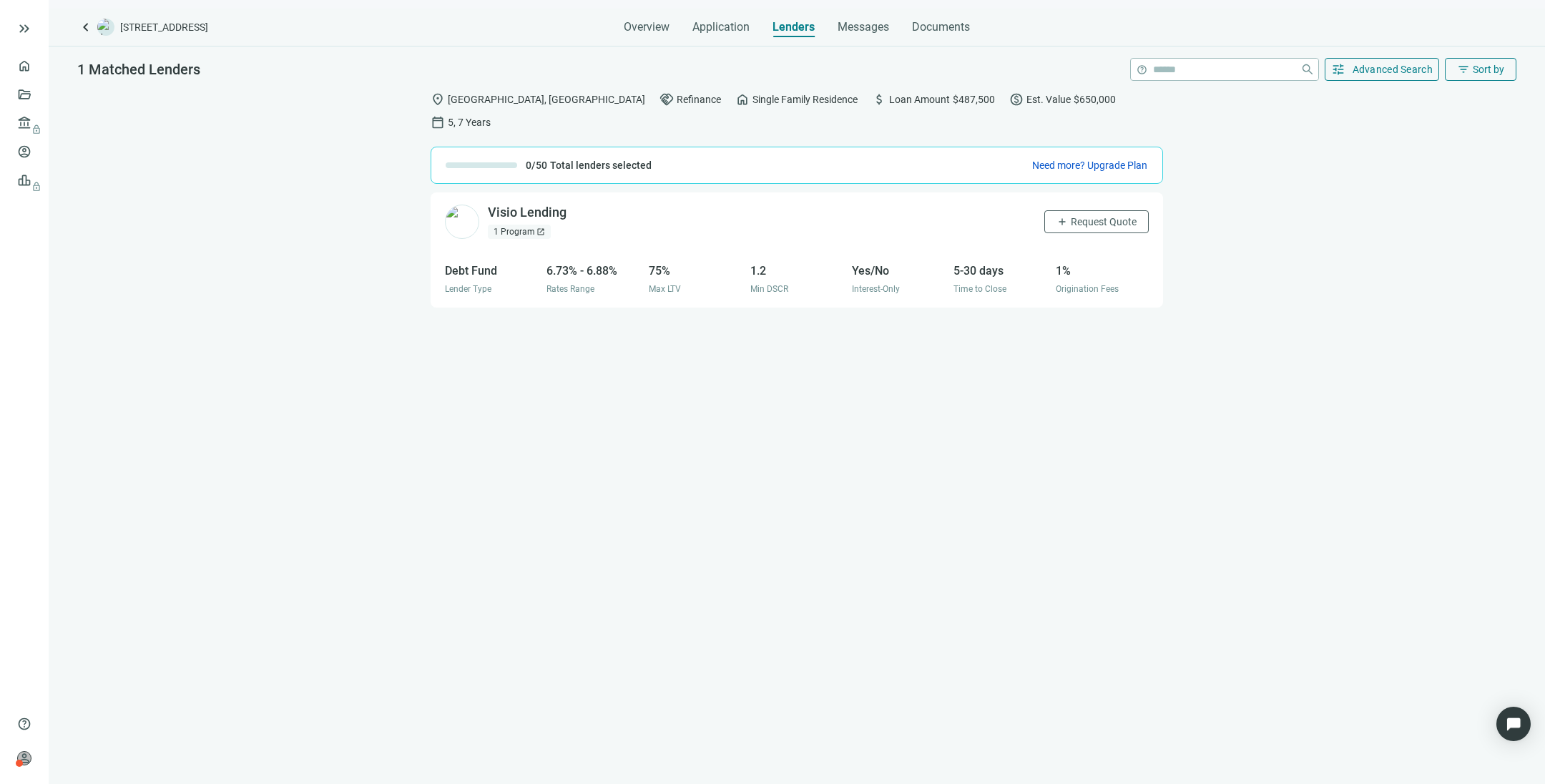
click at [527, 224] on div "1 Program open_in_new" at bounding box center [520, 231] width 63 height 15
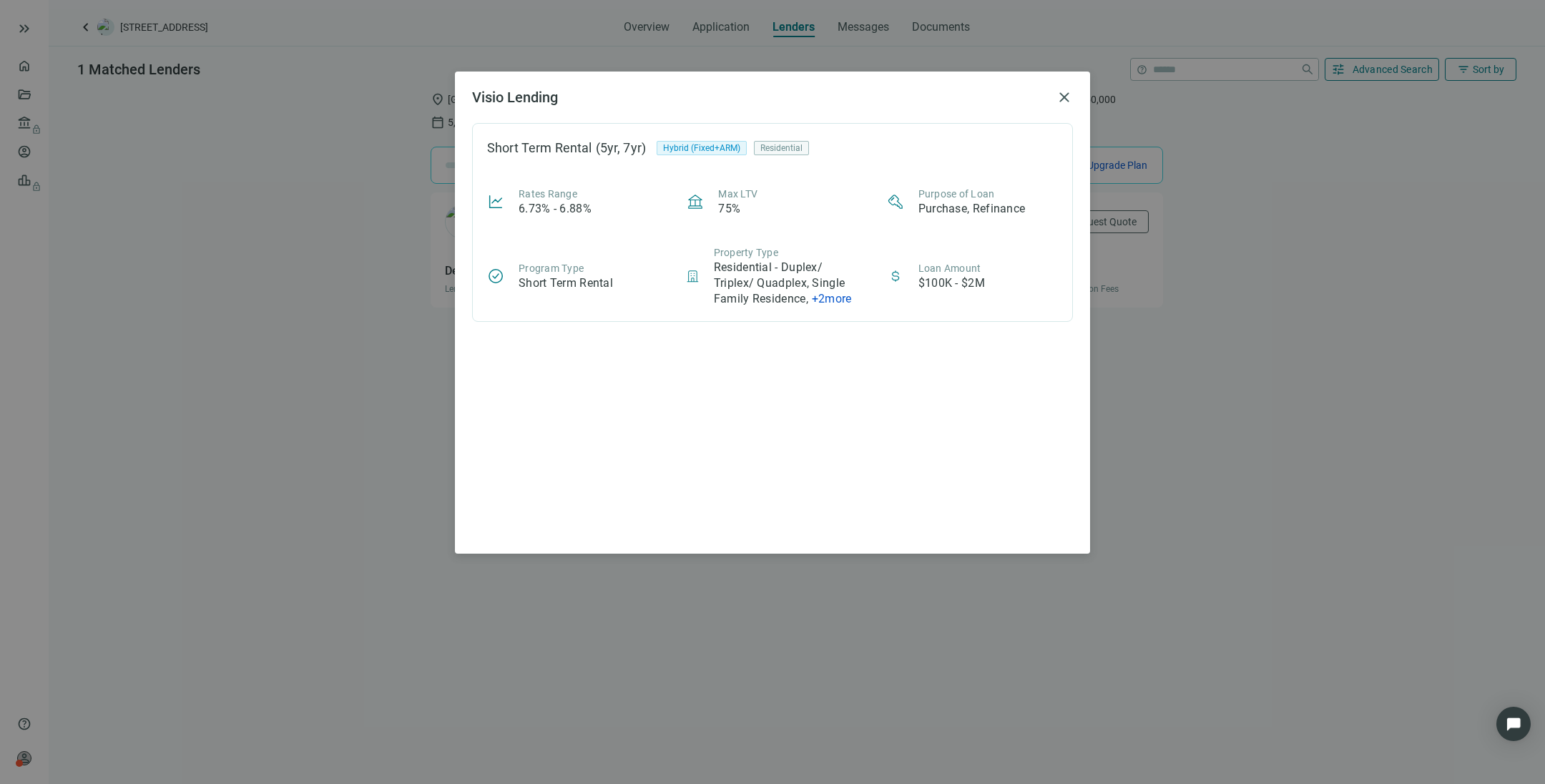
click at [842, 294] on span "+ 2 more" at bounding box center [831, 299] width 40 height 14
click at [797, 380] on div "Short Term Rental (5yr, 7yr) Hybrid (Fixed+ARM) Residential Rates Range 6.73% -…" at bounding box center [773, 330] width 601 height 413
click at [1029, 372] on div "Visio Lending close Short Term Rental (5yr, 7yr) Hybrid (Fixed+ARM) Residential…" at bounding box center [772, 392] width 1545 height 784
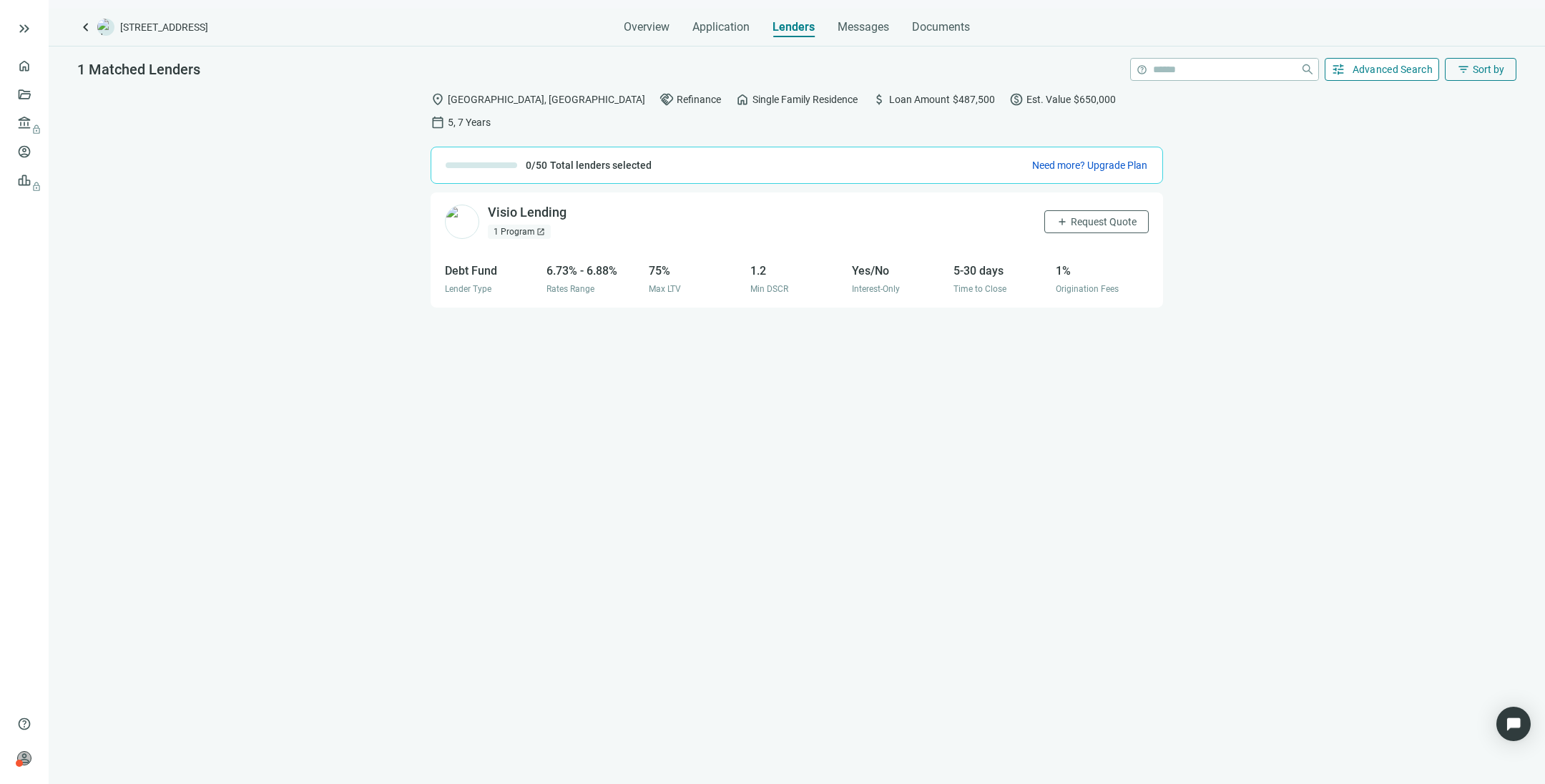
click at [1029, 65] on span "Advanced Search" at bounding box center [1393, 68] width 80 height 11
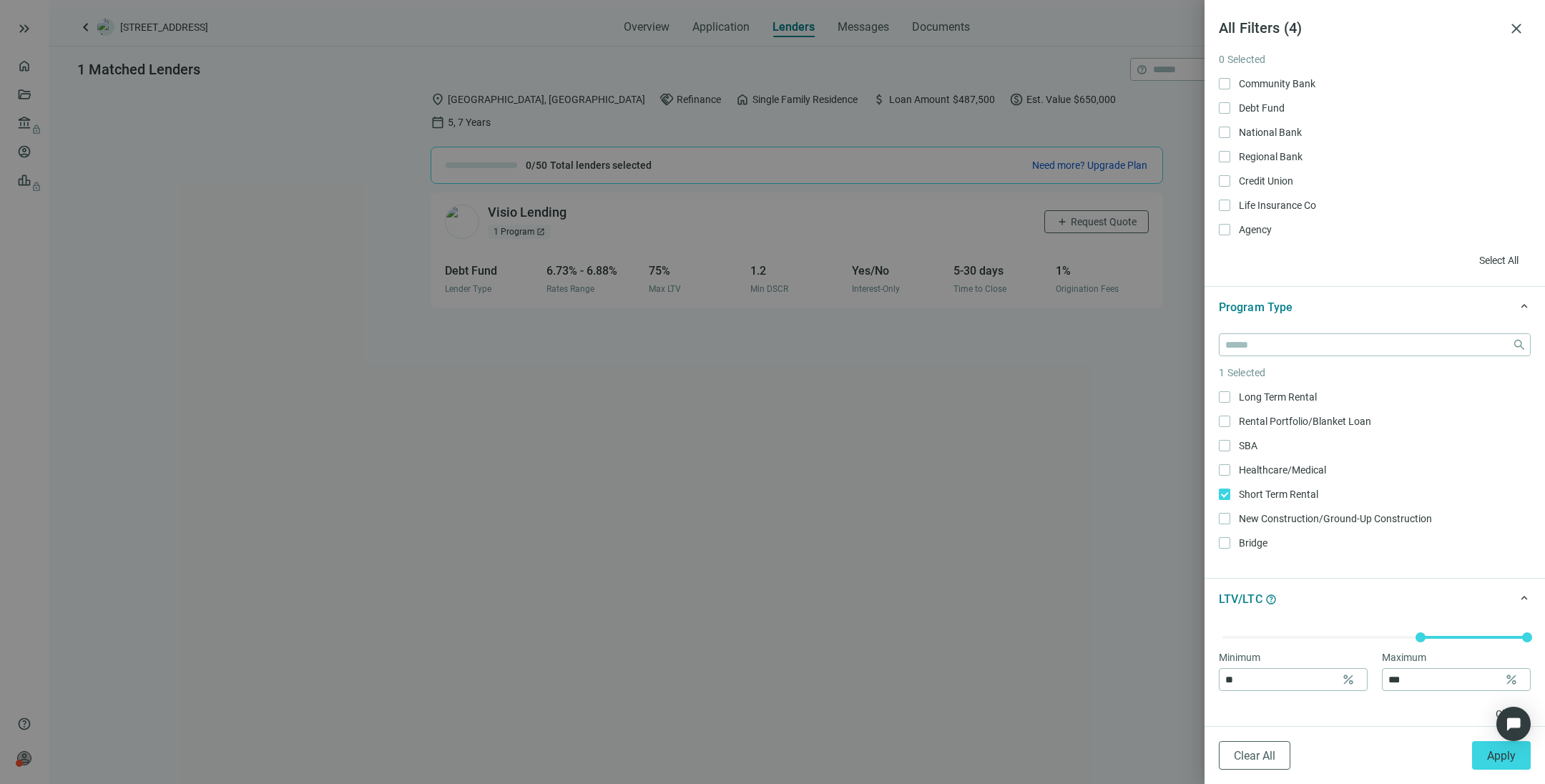
scroll to position [0, 0]
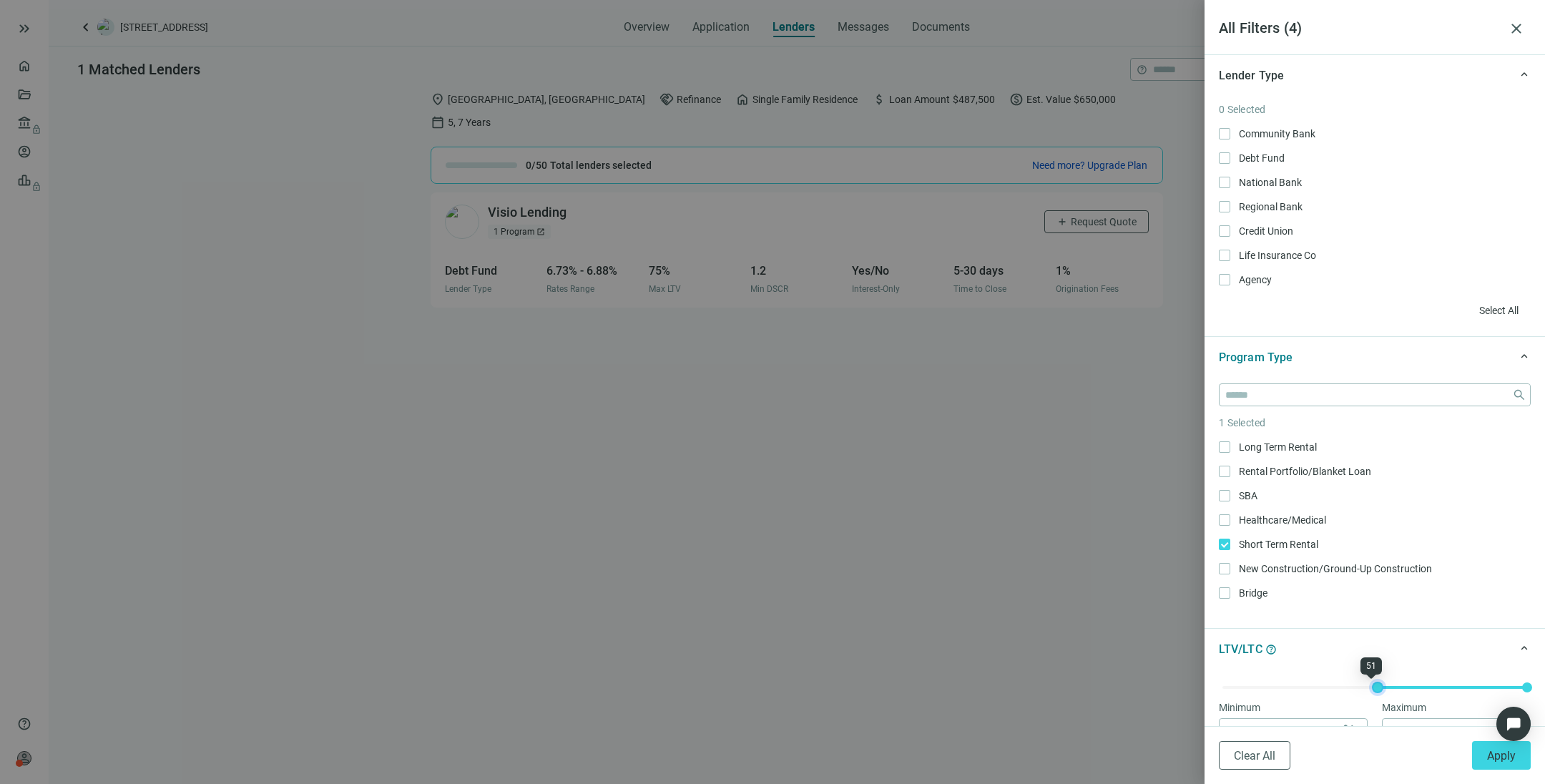
type input "**"
drag, startPoint x: 1414, startPoint y: 686, endPoint x: 1370, endPoint y: 670, distance: 46.8
click at [1029, 522] on body "keyboard_double_arrow_right home Overview folder_open Deals account_balance loc…" at bounding box center [772, 392] width 1545 height 784
click at [1029, 306] on span "Select All" at bounding box center [1499, 310] width 39 height 11
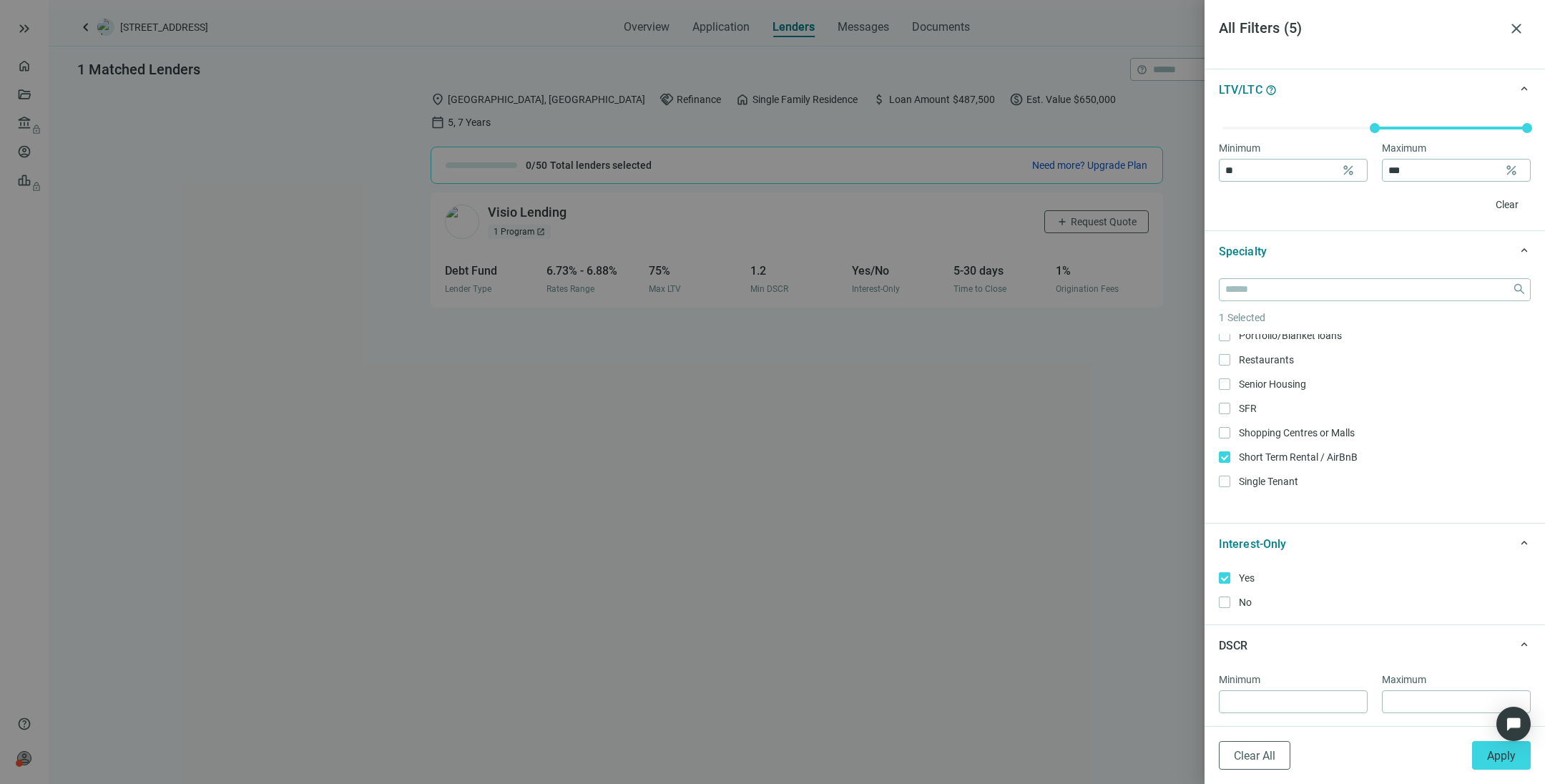
scroll to position [429, 0]
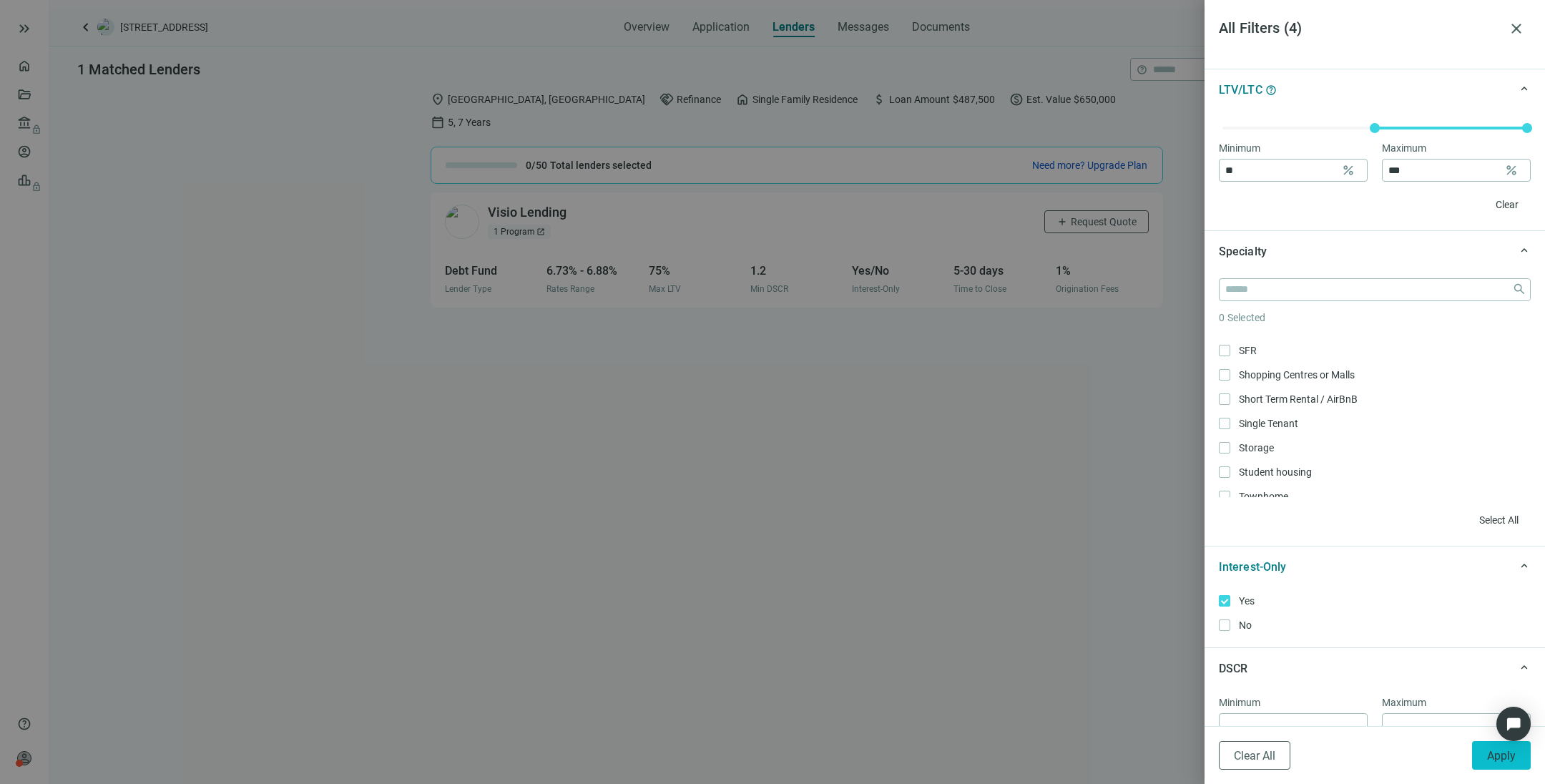
click at [1029, 522] on span "Apply" at bounding box center [1500, 756] width 28 height 14
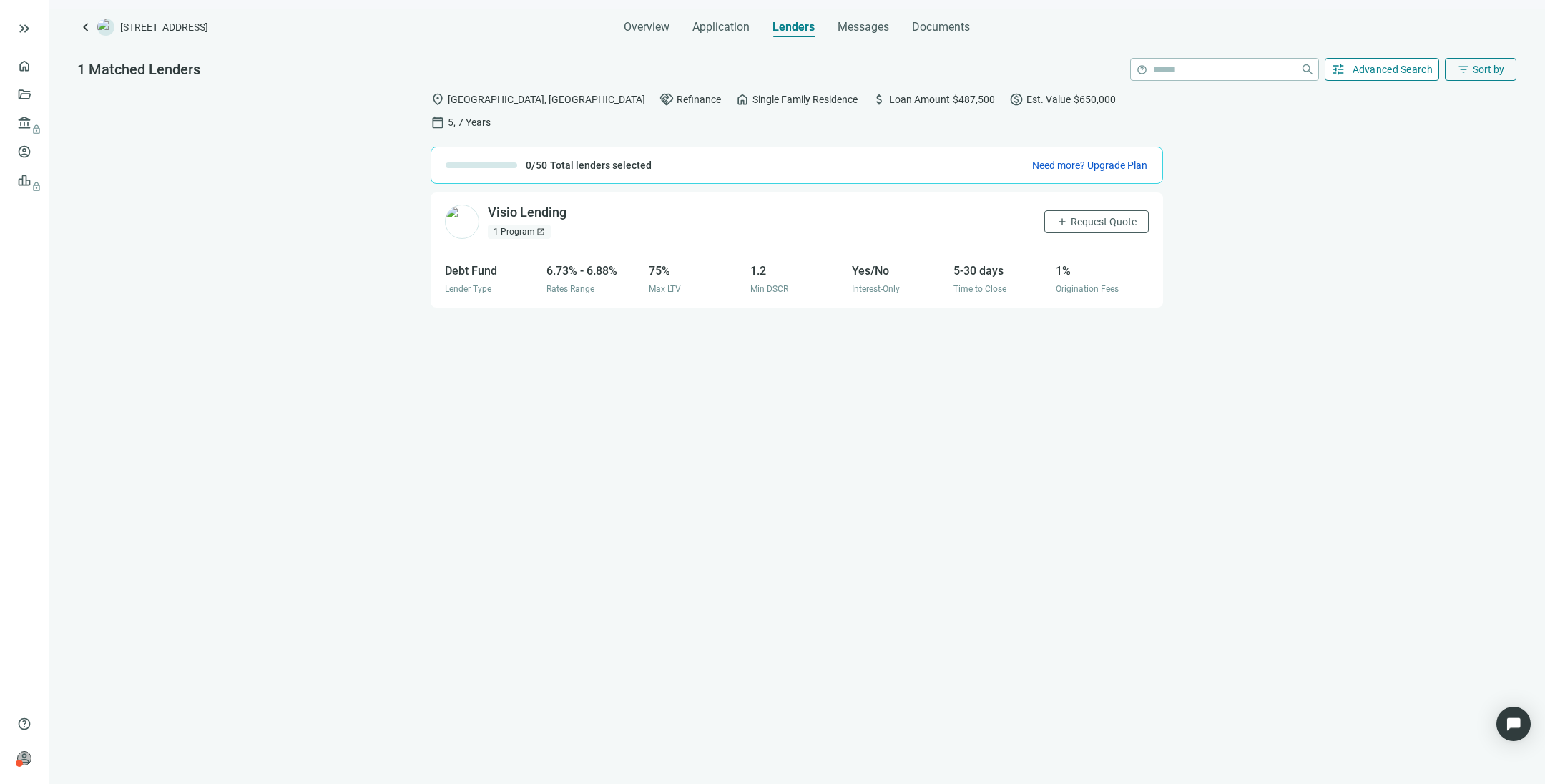
click at [1029, 70] on span "Advanced Search" at bounding box center [1393, 68] width 80 height 11
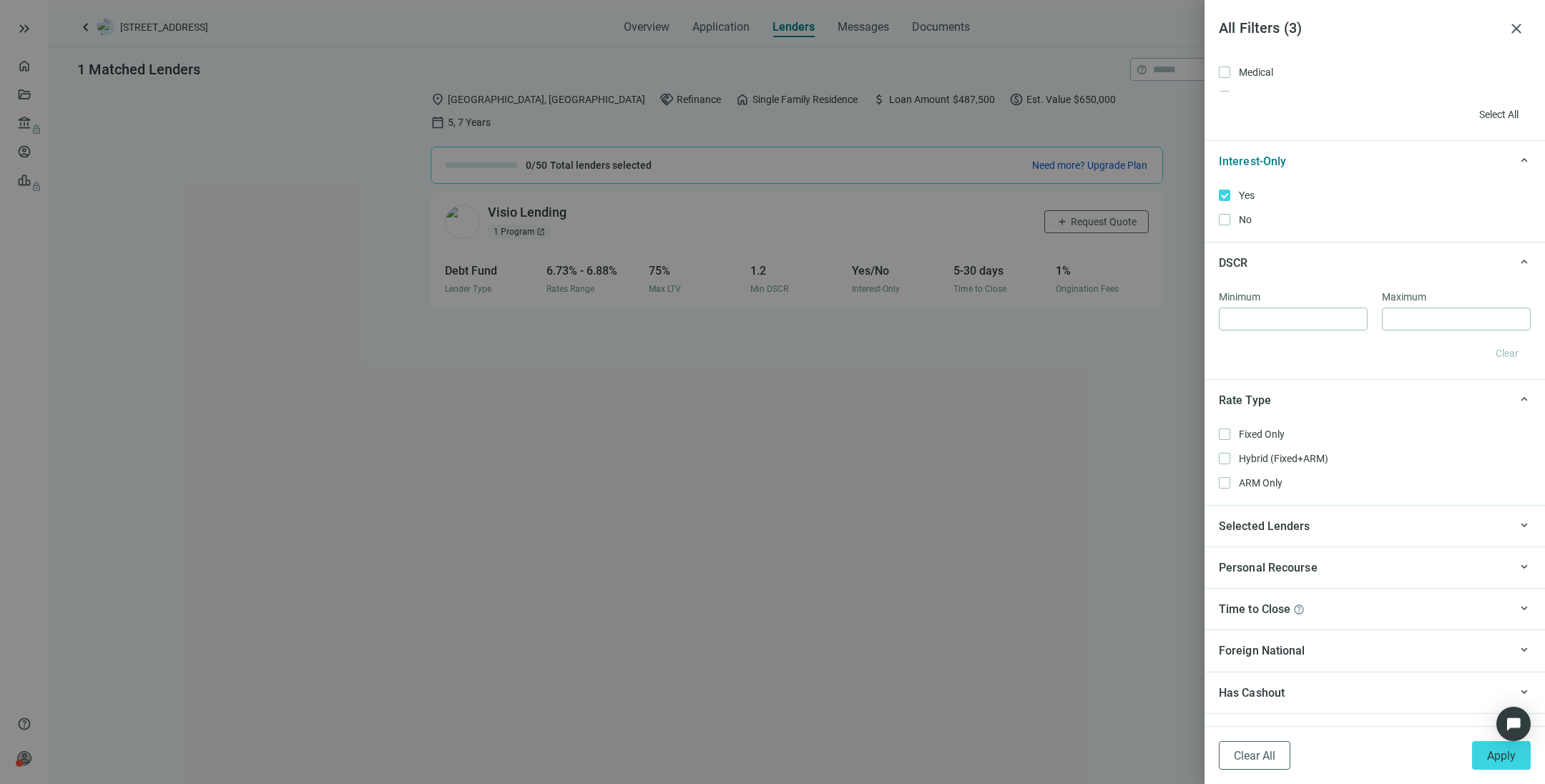
scroll to position [965, 0]
click at [1029, 211] on label "No Only" at bounding box center [1375, 219] width 312 height 15
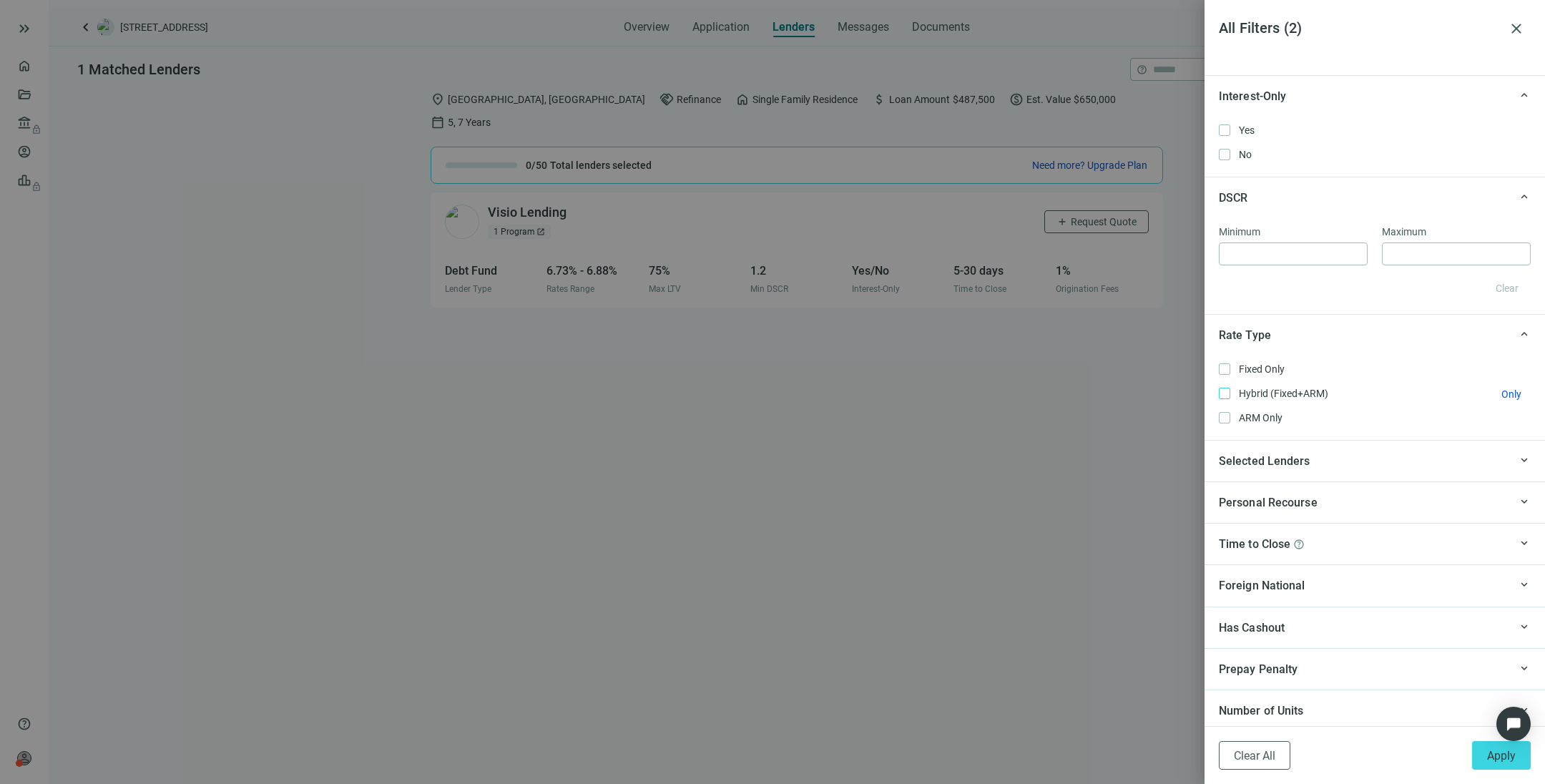
scroll to position [1032, 0]
click at [1029, 454] on div "Selected Lenders" at bounding box center [1364, 459] width 290 height 18
click at [1029, 522] on div "Personal Recourse" at bounding box center [1364, 543] width 290 height 18
click at [1029, 522] on div "Time to Close help" at bounding box center [1364, 627] width 290 height 18
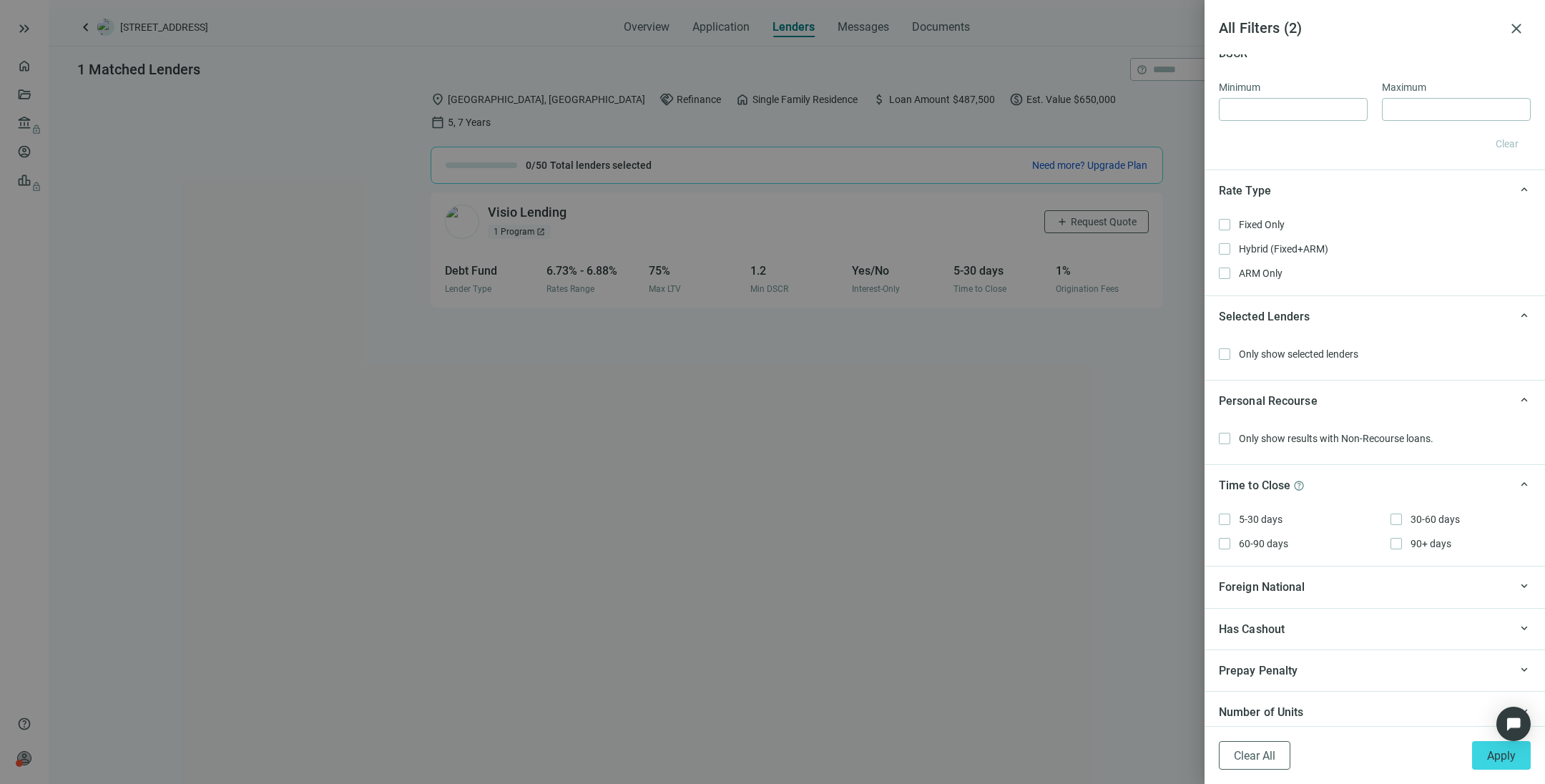
scroll to position [1178, 0]
click at [1029, 522] on div "Foreign National" at bounding box center [1364, 583] width 290 height 18
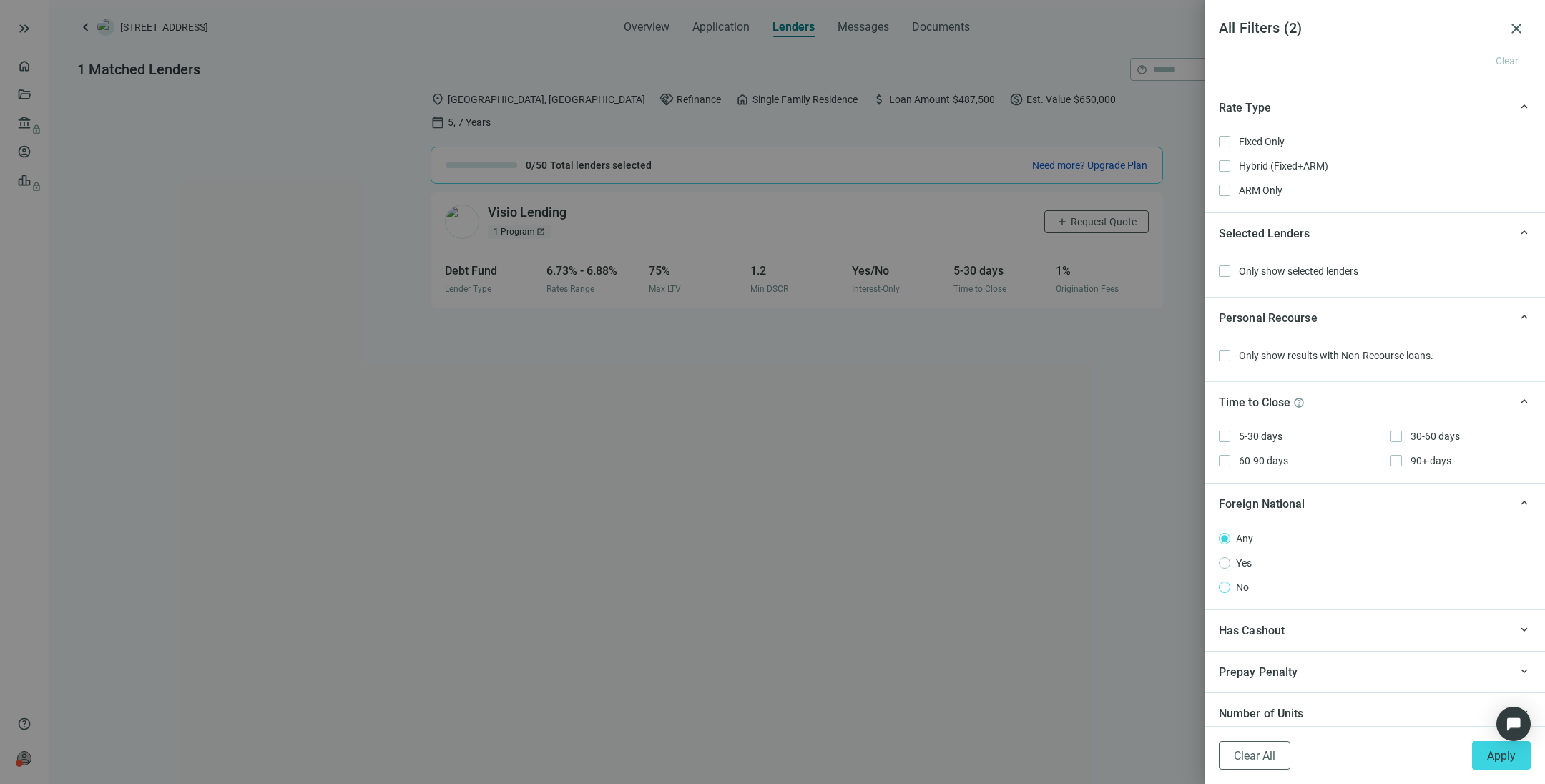
scroll to position [1262, 0]
click at [1029, 522] on div "Has Cashout" at bounding box center [1364, 626] width 290 height 18
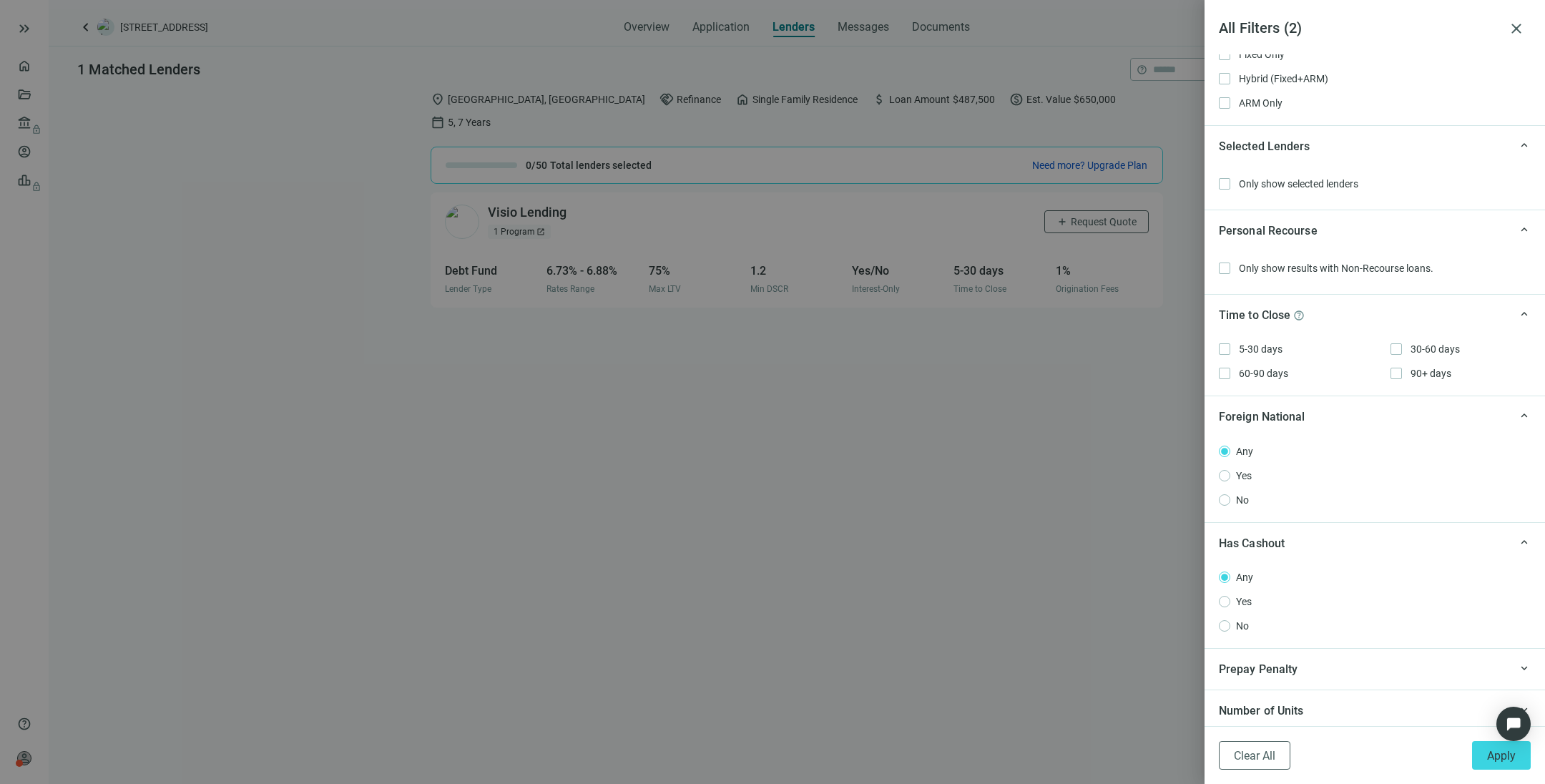
scroll to position [1346, 0]
click at [1029, 522] on div "Prepay Penalty" at bounding box center [1364, 668] width 290 height 18
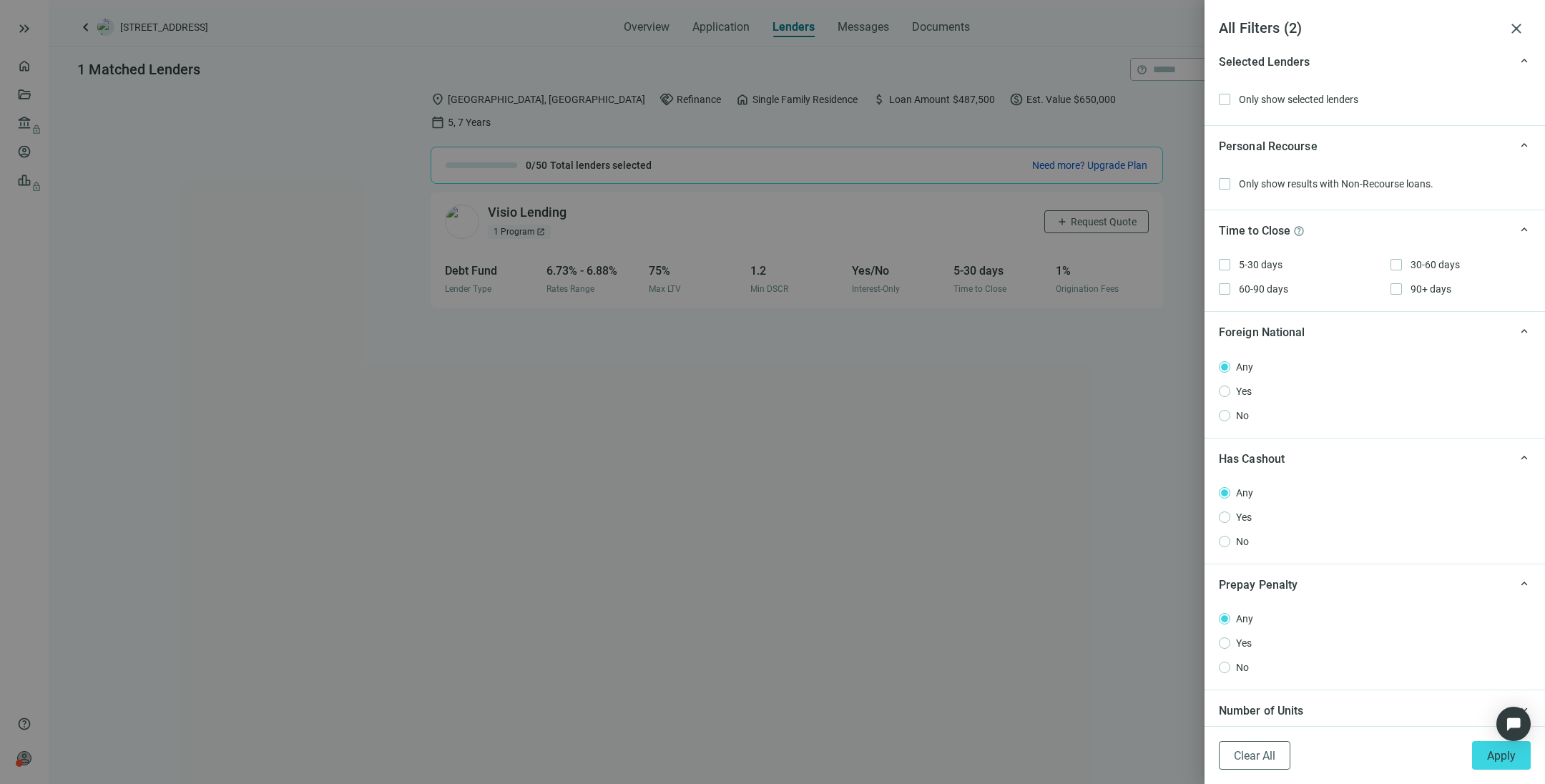
scroll to position [1431, 0]
click at [1029, 522] on div "Number of Units" at bounding box center [1364, 708] width 290 height 18
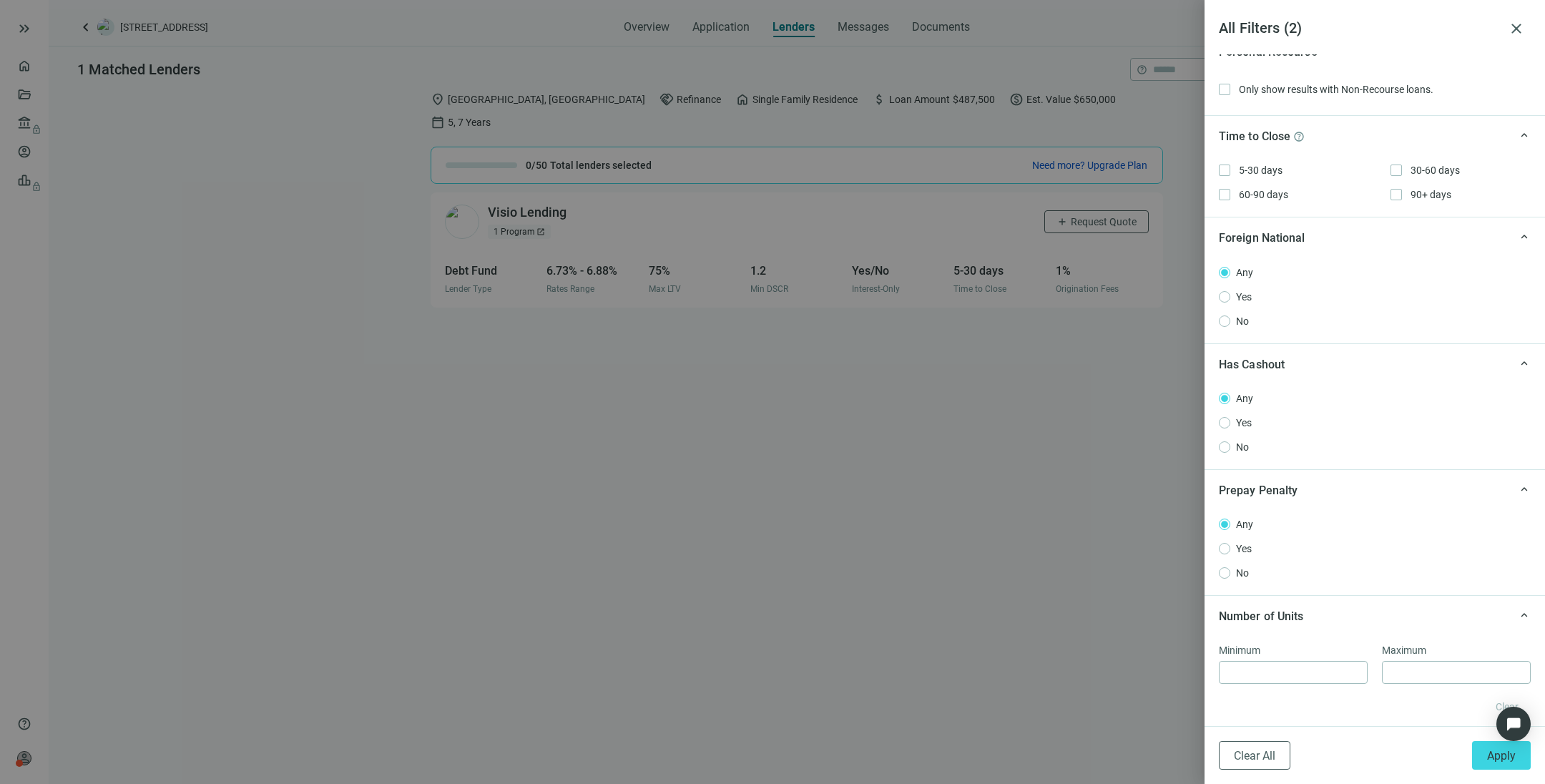
scroll to position [1526, 0]
click at [1029, 522] on span "Apply" at bounding box center [1500, 756] width 28 height 14
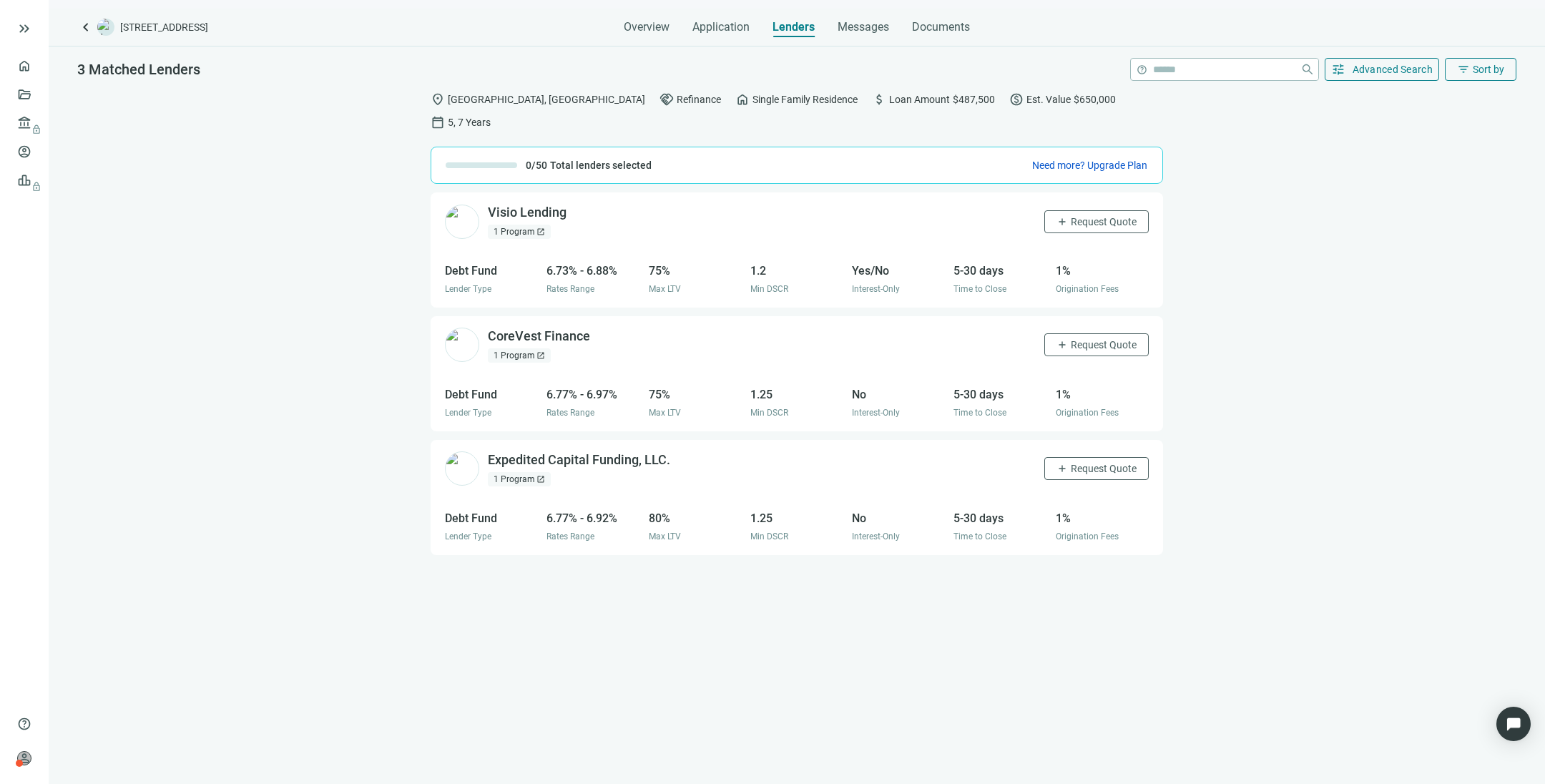
click at [1029, 188] on div "location_on Willis, TX handshake Refinance home Single Family Residence attach_…" at bounding box center [797, 433] width 1496 height 699
click at [799, 25] on span "Lenders" at bounding box center [793, 27] width 42 height 15
click at [797, 24] on span "Lenders" at bounding box center [793, 27] width 42 height 15
click at [710, 27] on span "Application" at bounding box center [721, 27] width 57 height 15
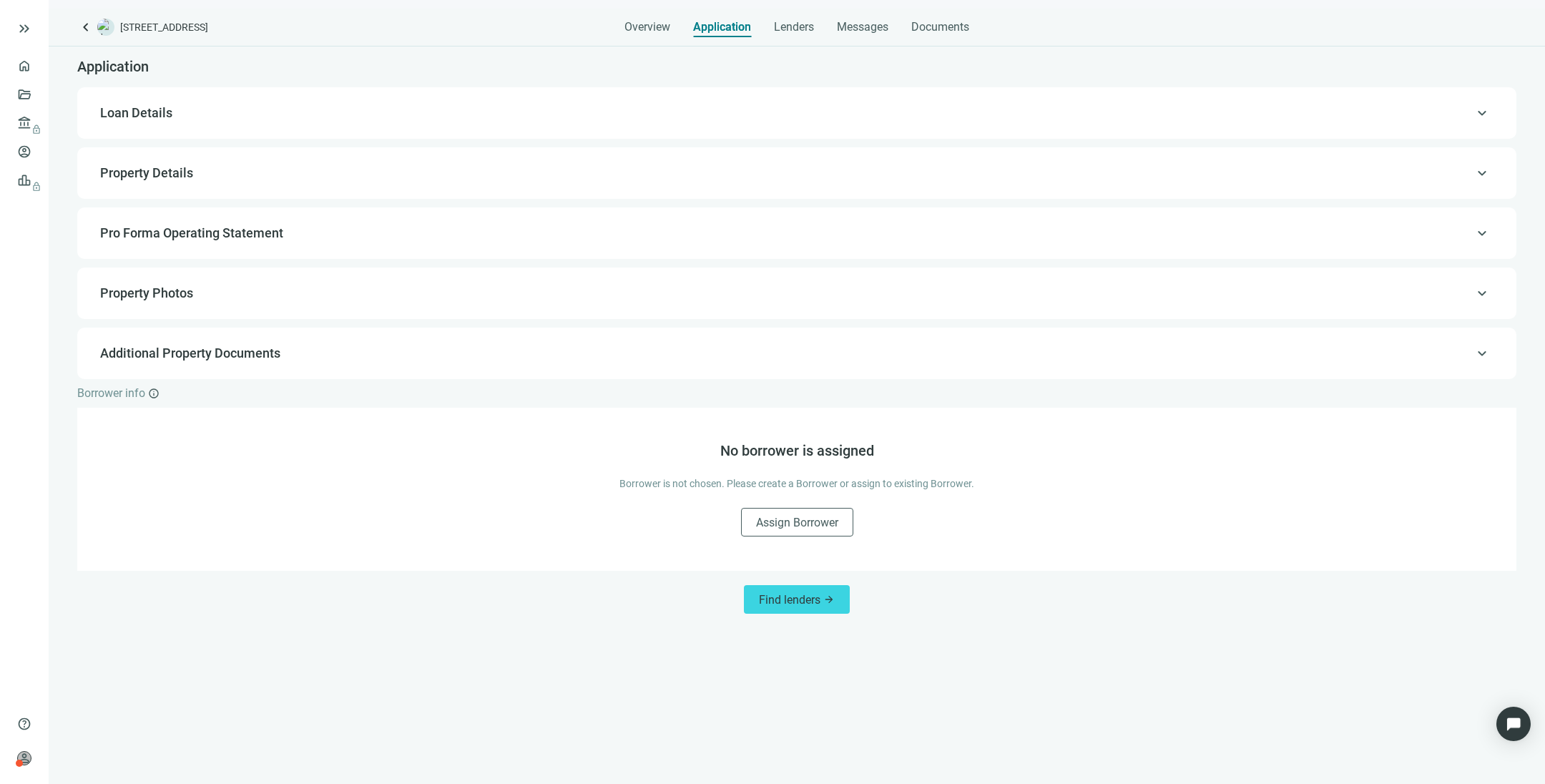
click at [566, 116] on span "Loan Details" at bounding box center [795, 113] width 1390 height 17
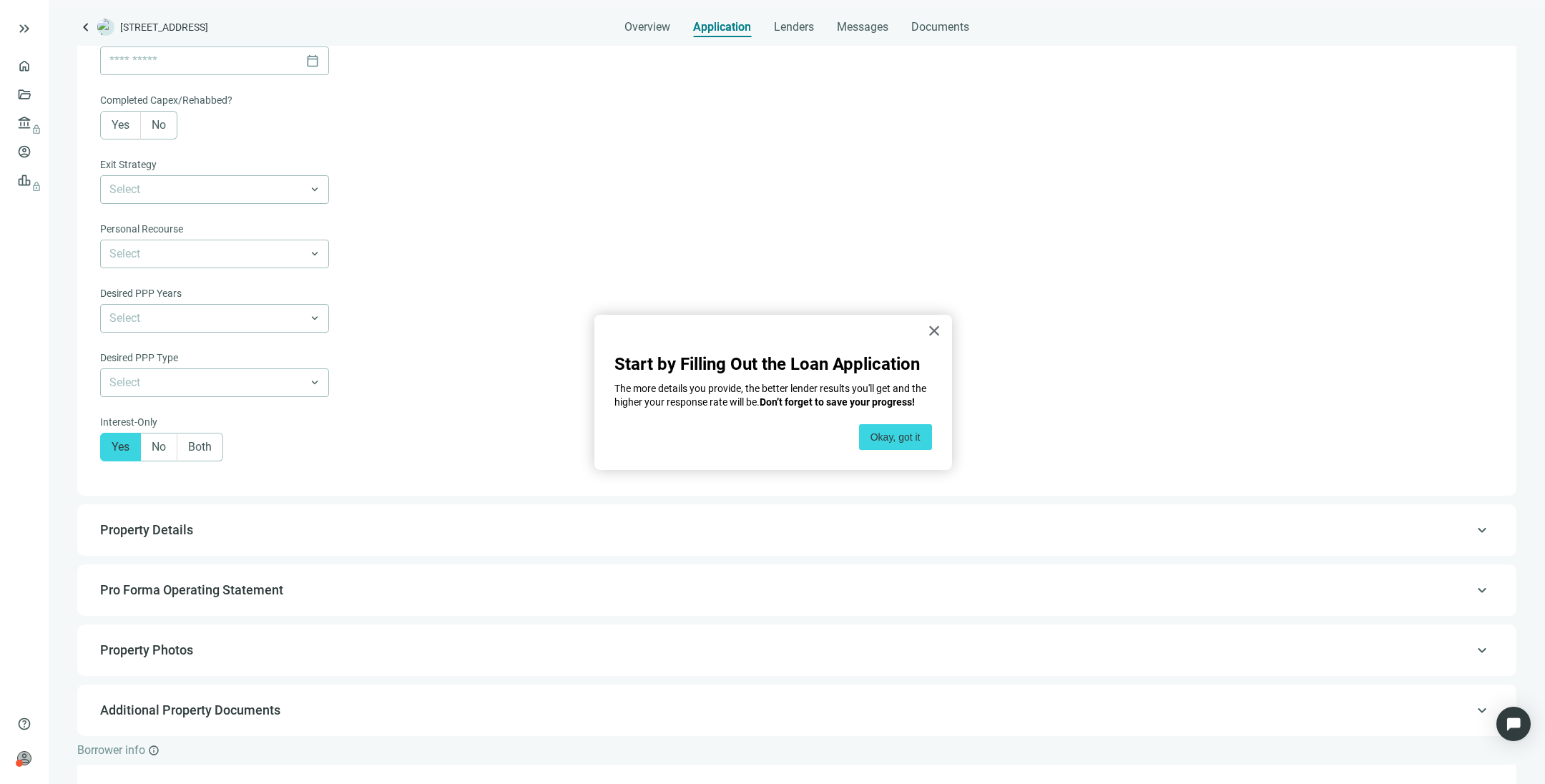
scroll to position [577, 0]
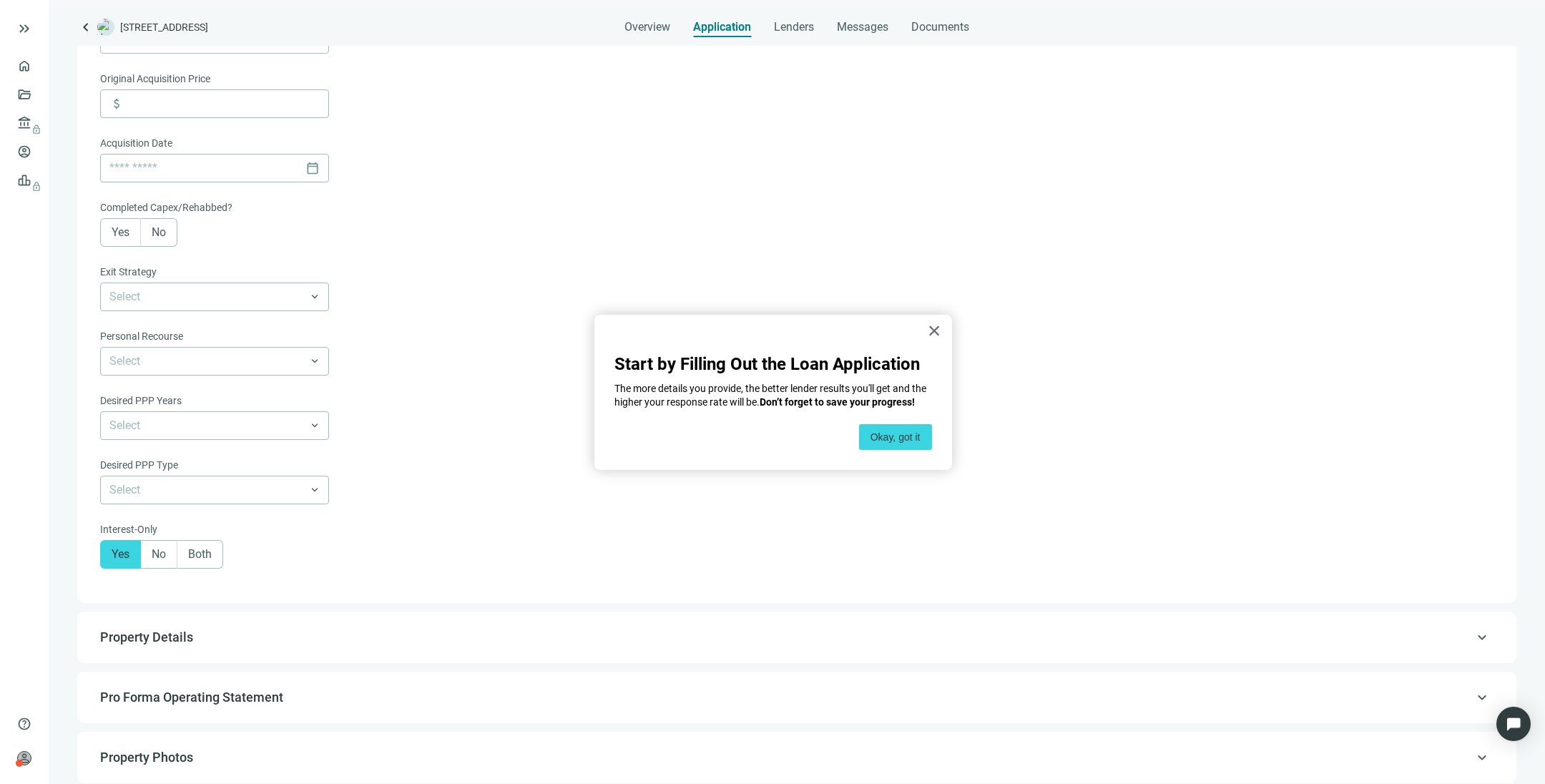
click at [115, 233] on span "Yes" at bounding box center [120, 232] width 18 height 14
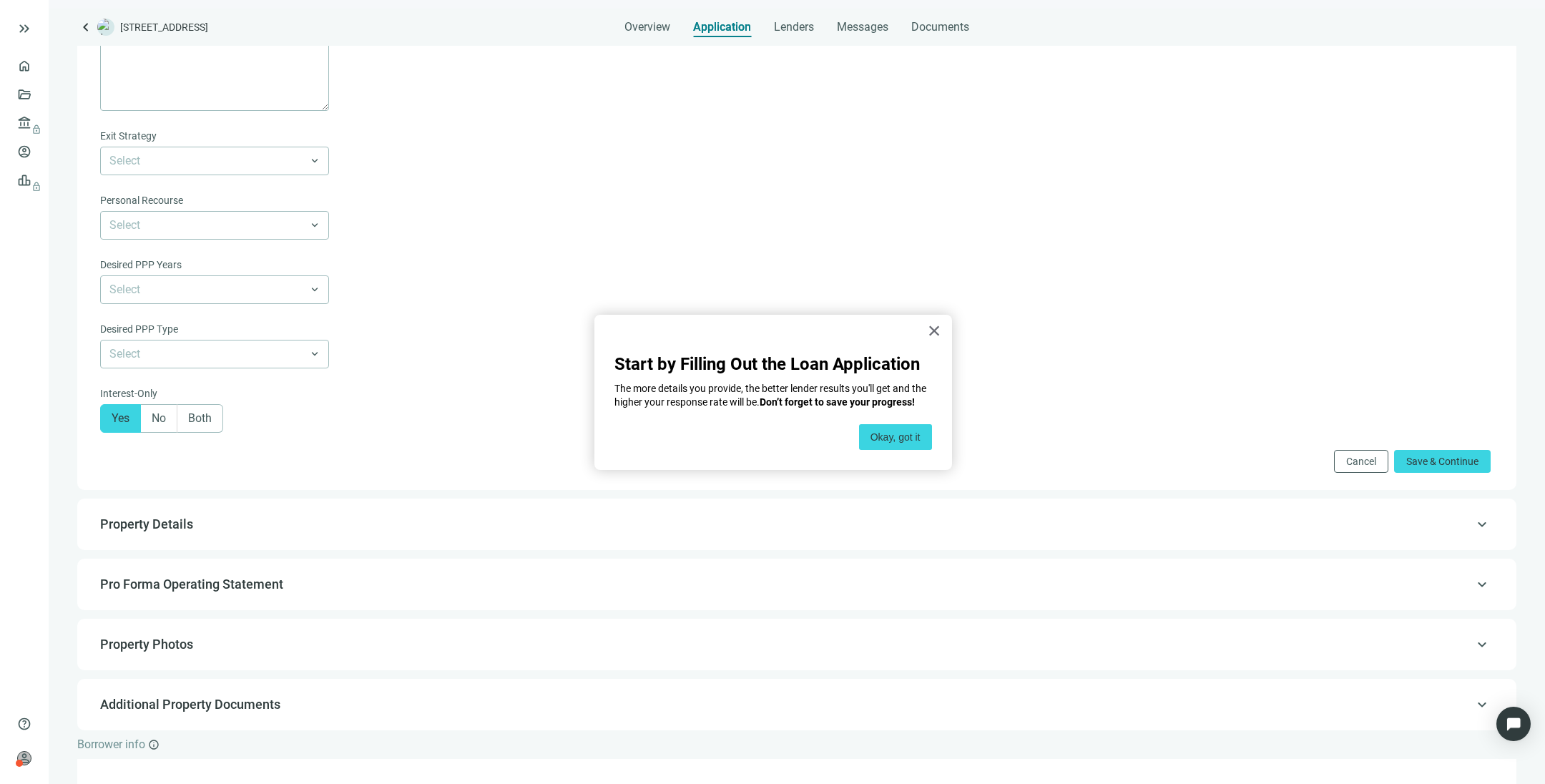
scroll to position [899, 0]
click at [1029, 461] on span "Save & Continue" at bounding box center [1442, 460] width 72 height 11
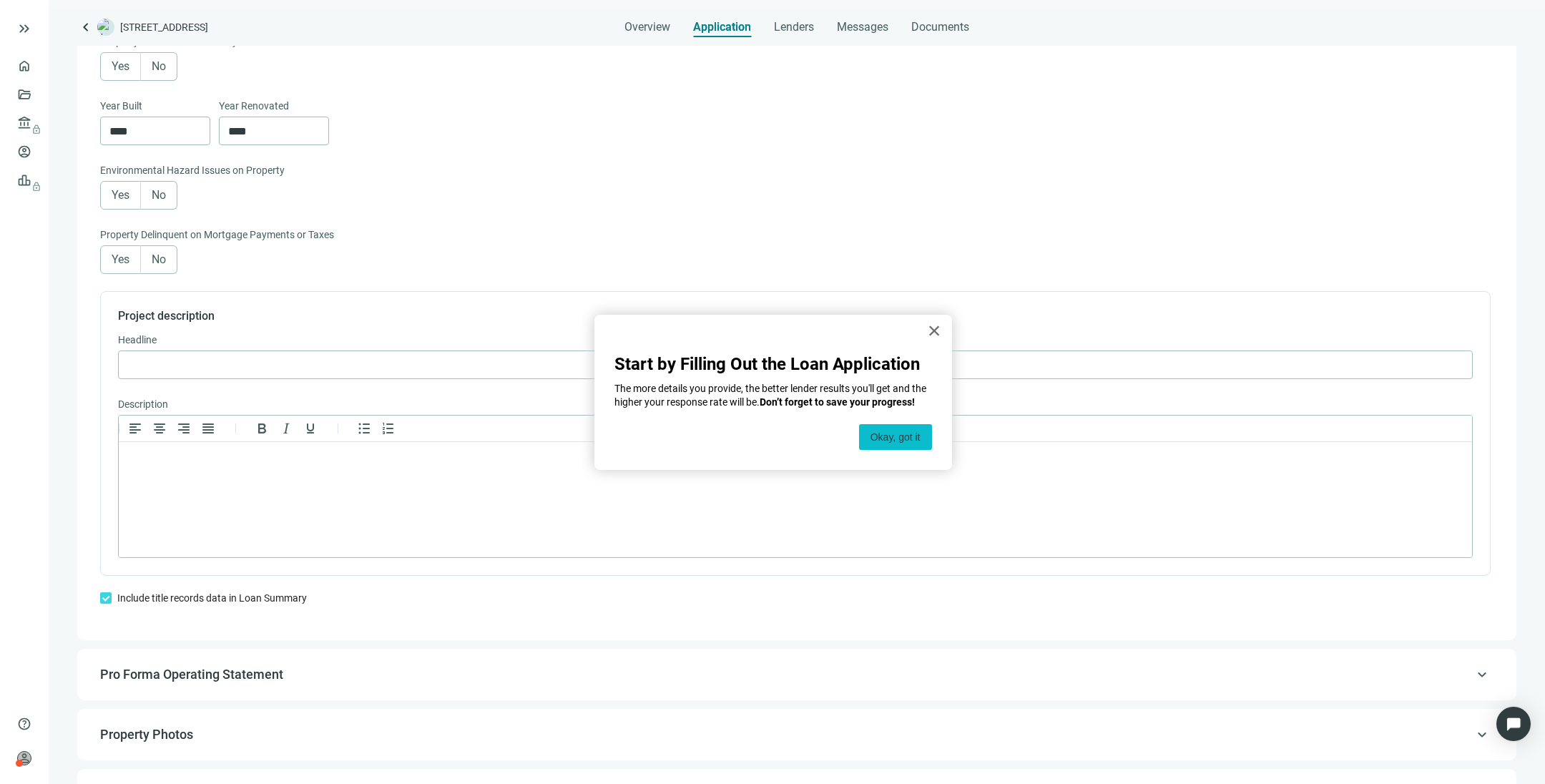
click at [895, 440] on button "Okay, got it" at bounding box center [895, 437] width 73 height 26
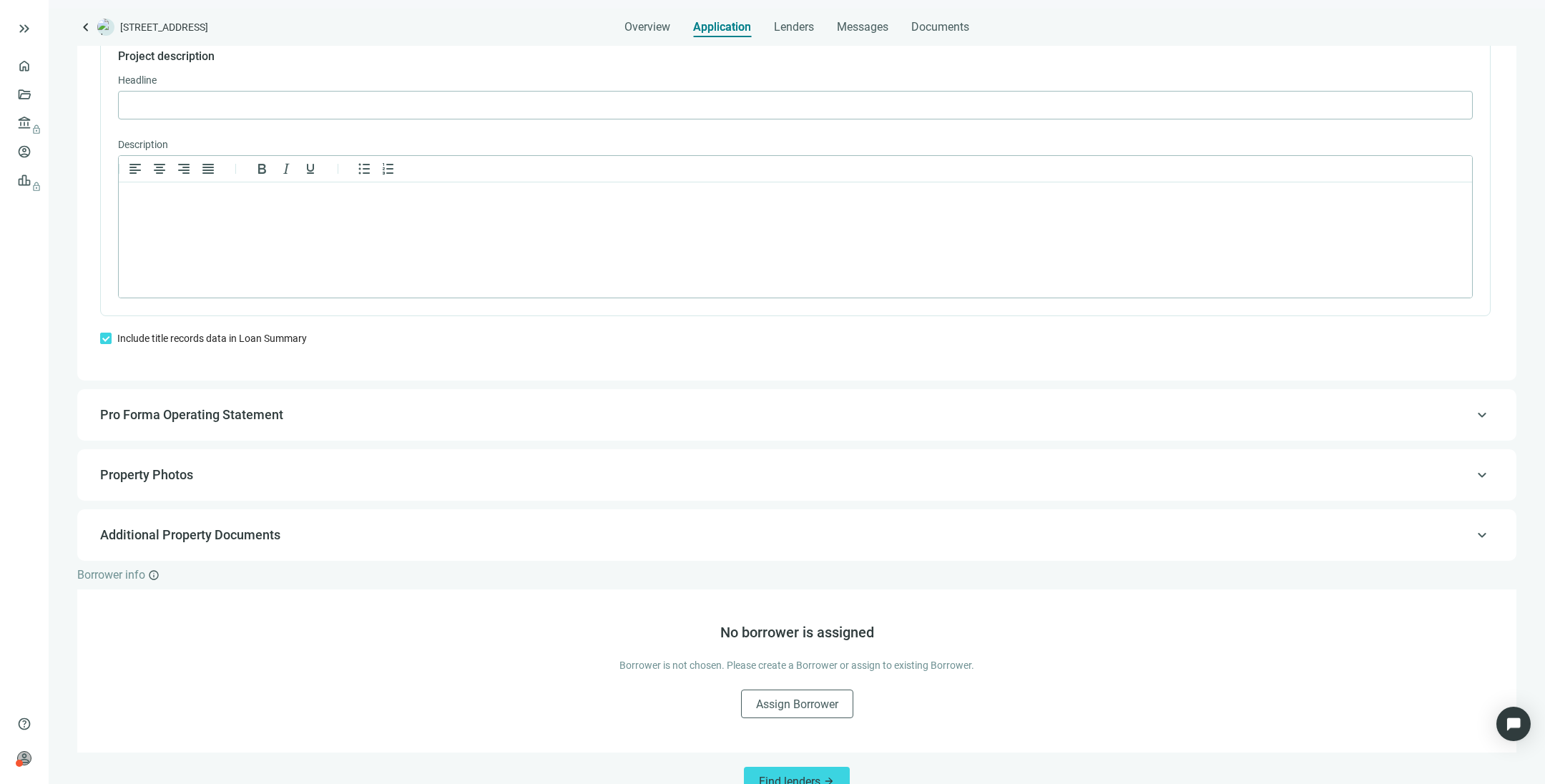
scroll to position [1032, 0]
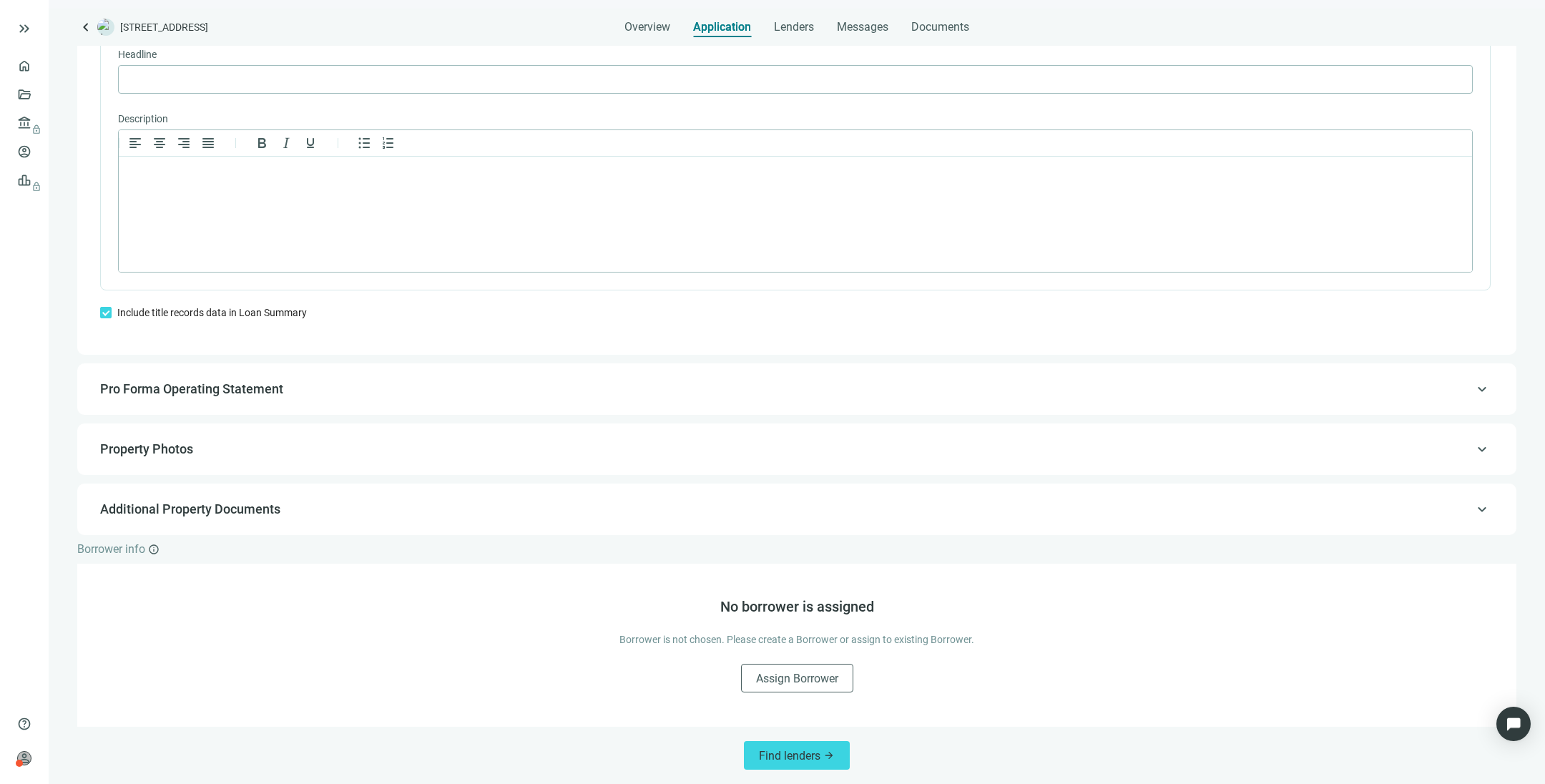
click at [330, 390] on span "Pro Forma Operating Statement" at bounding box center [795, 389] width 1390 height 17
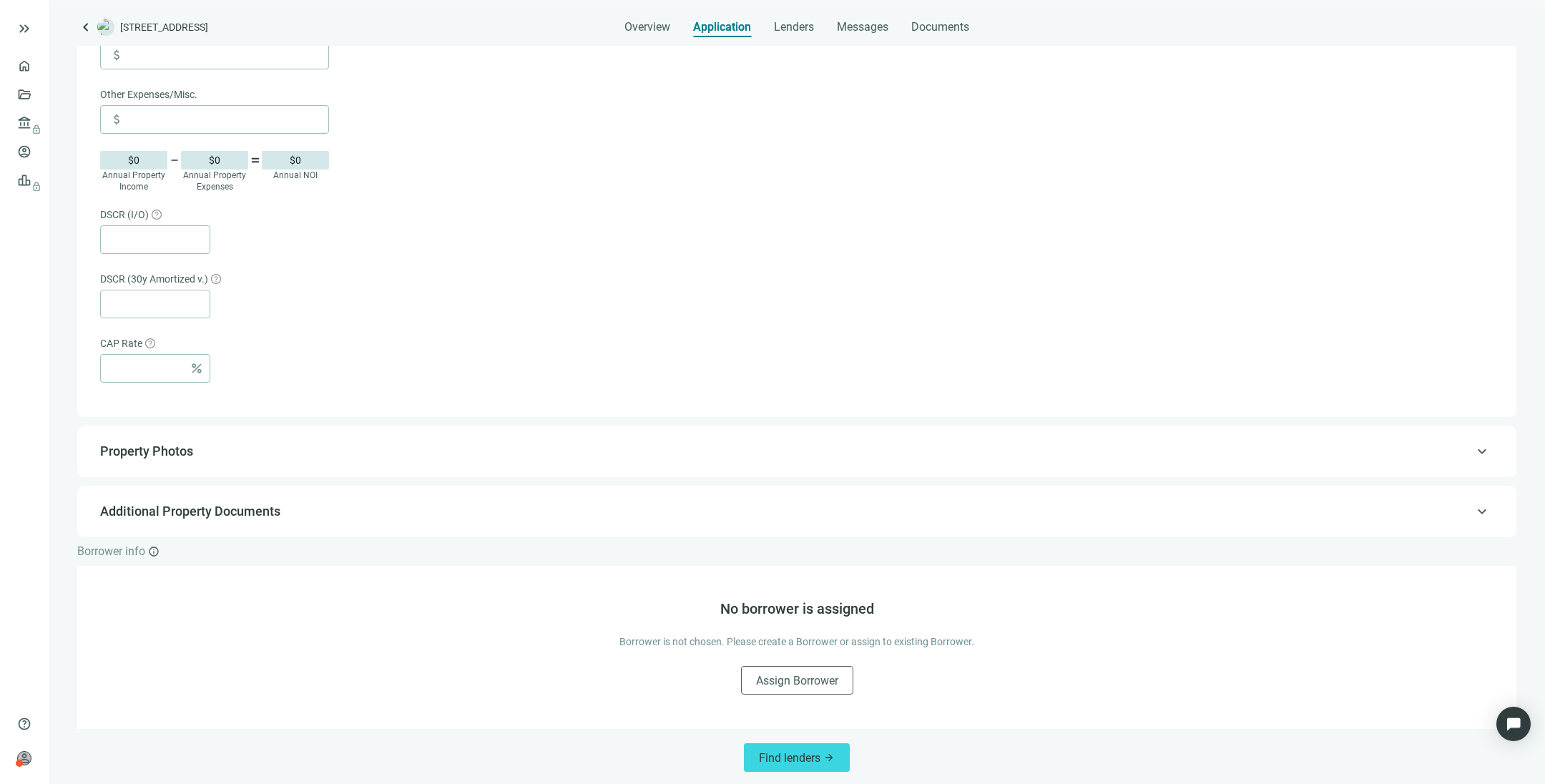
scroll to position [716, 0]
click at [487, 442] on span "Property Photos" at bounding box center [795, 449] width 1390 height 17
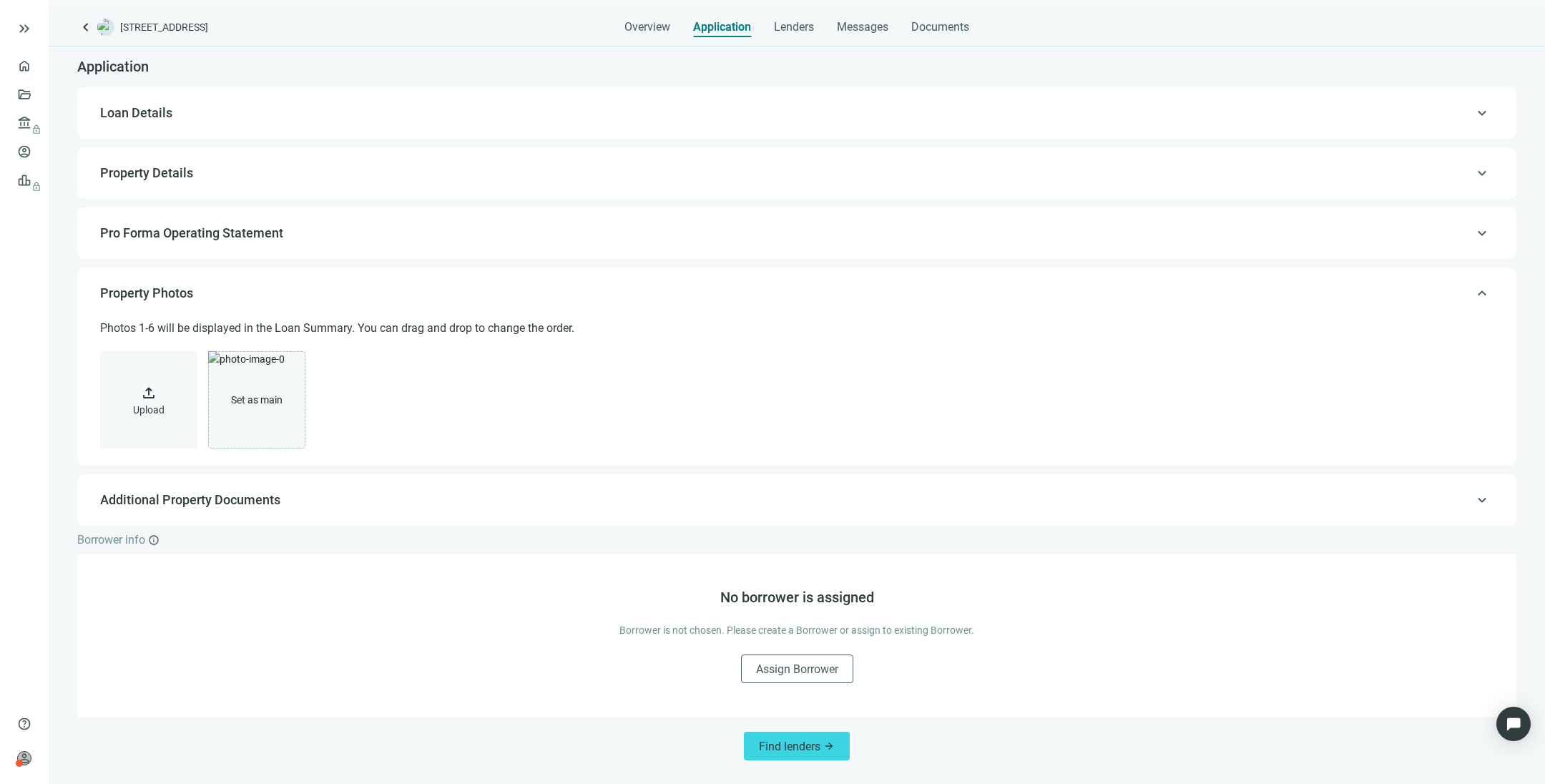
click at [439, 498] on span "Additional Property Documents" at bounding box center [795, 500] width 1390 height 17
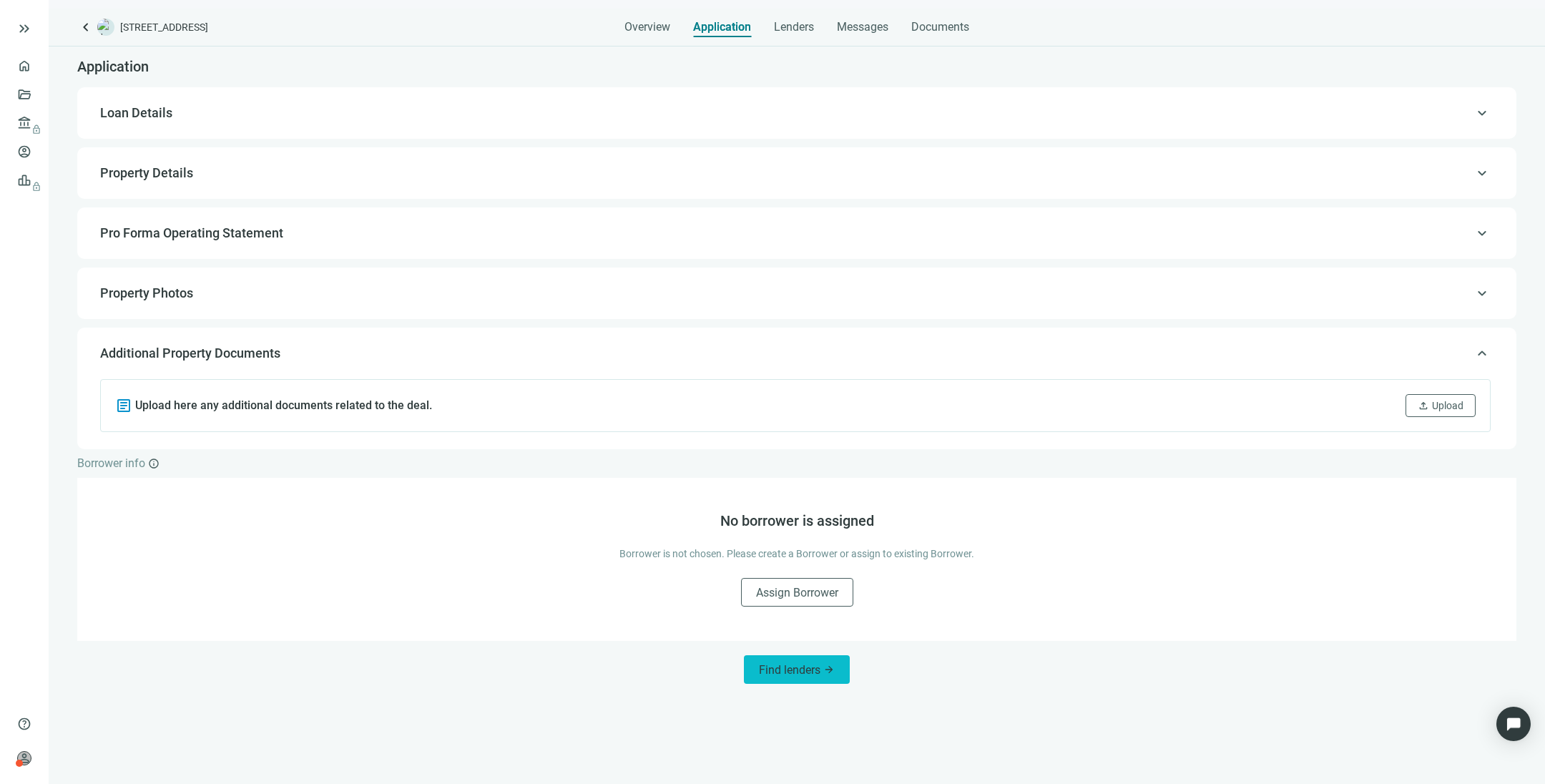
click at [807, 522] on span "Find lenders" at bounding box center [790, 670] width 62 height 14
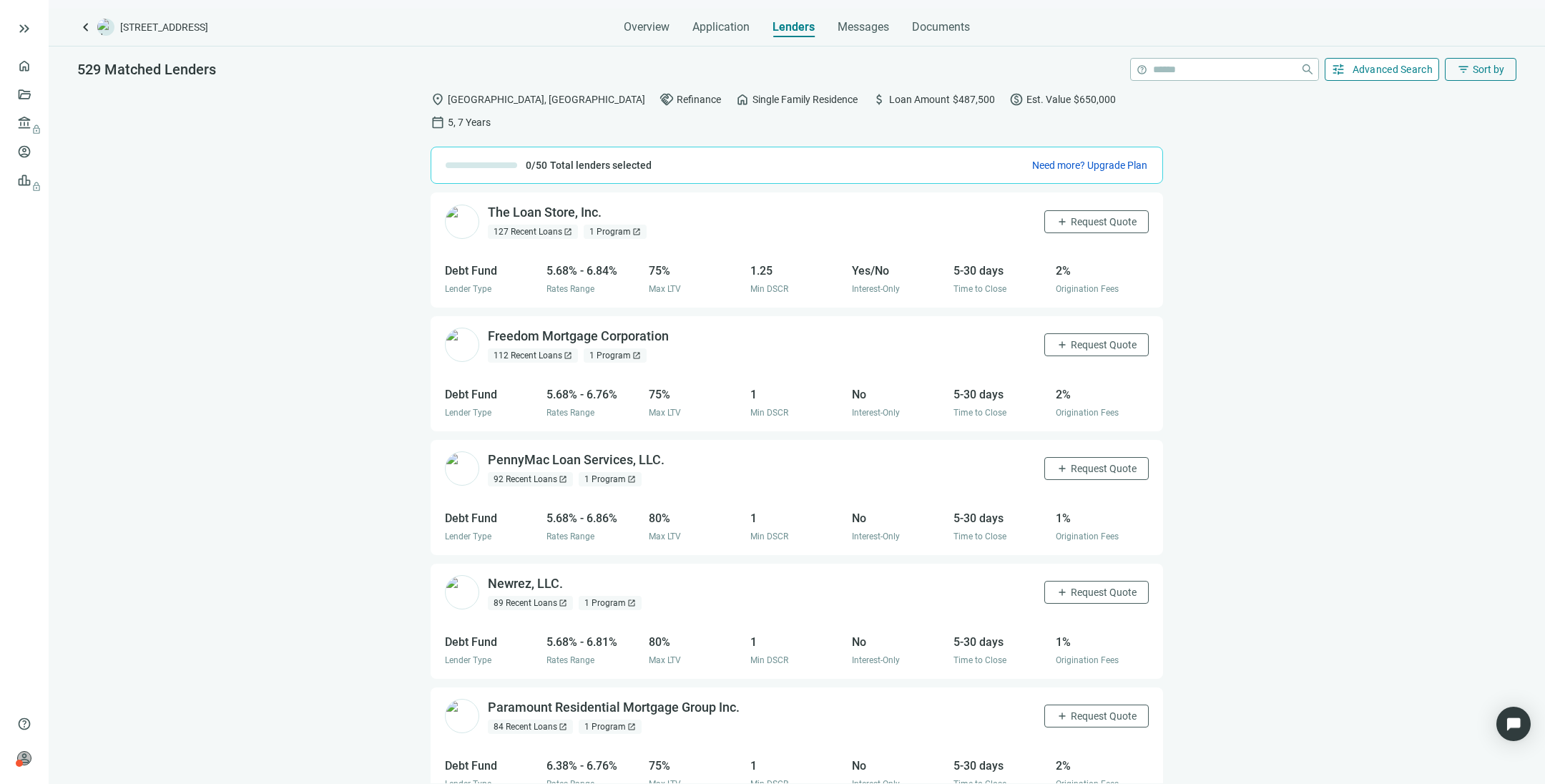
click at [1029, 69] on span "Advanced Search" at bounding box center [1393, 68] width 80 height 11
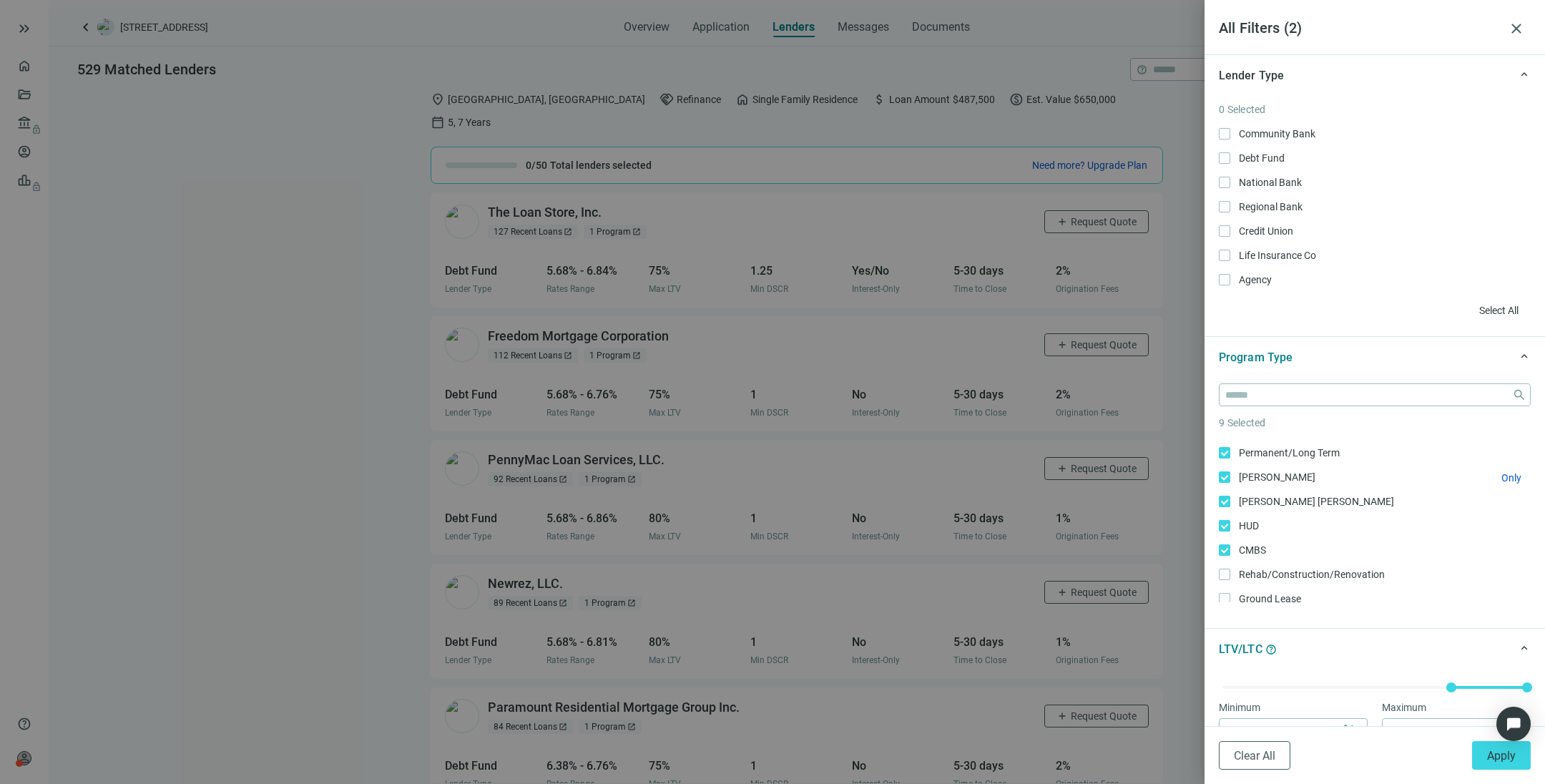
scroll to position [215, 0]
click at [1029, 468] on label "Freddie Mac Only" at bounding box center [1375, 476] width 312 height 15
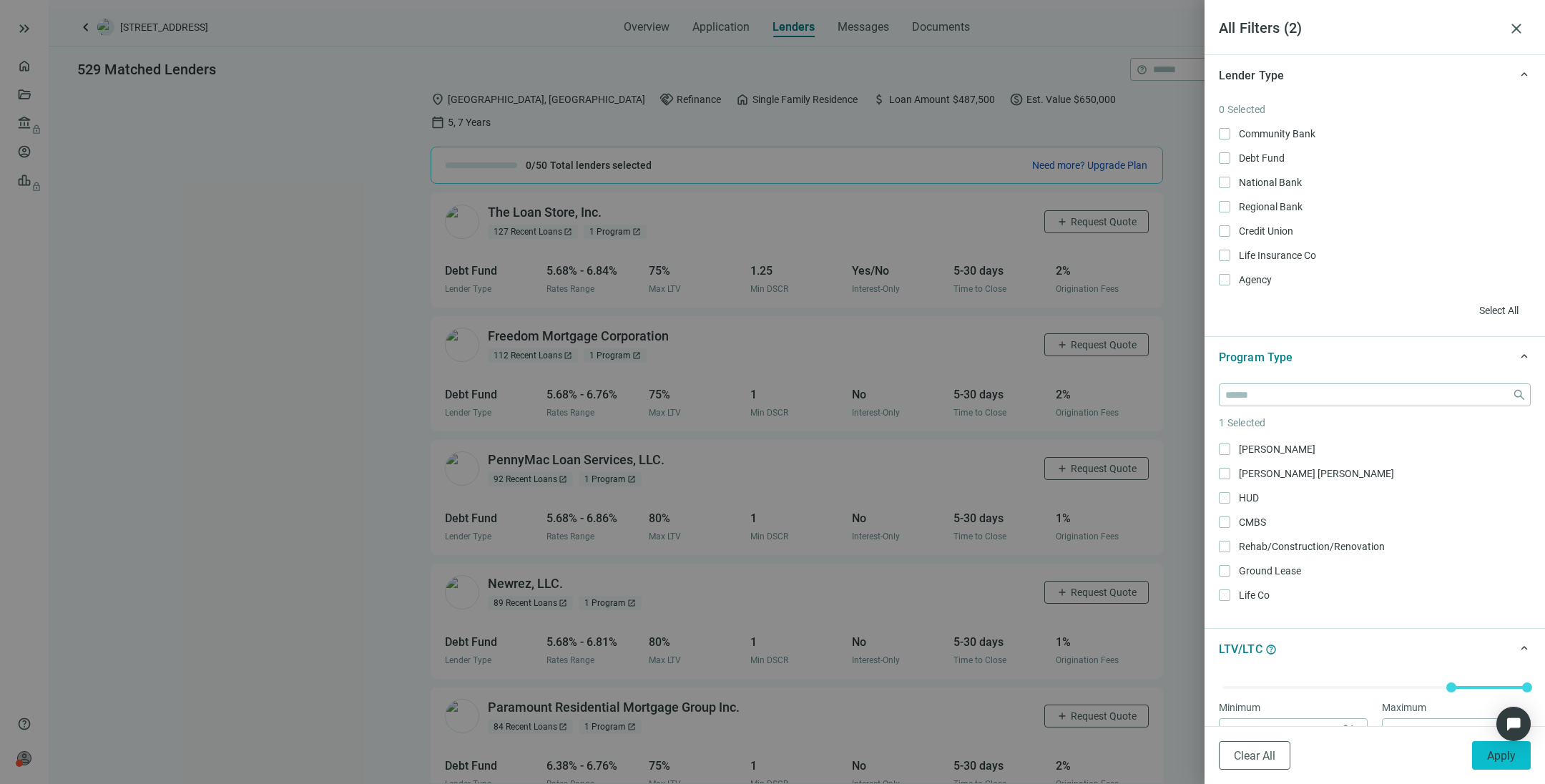
click at [1029, 522] on span "Apply" at bounding box center [1500, 756] width 28 height 14
